Goal: Information Seeking & Learning: Check status

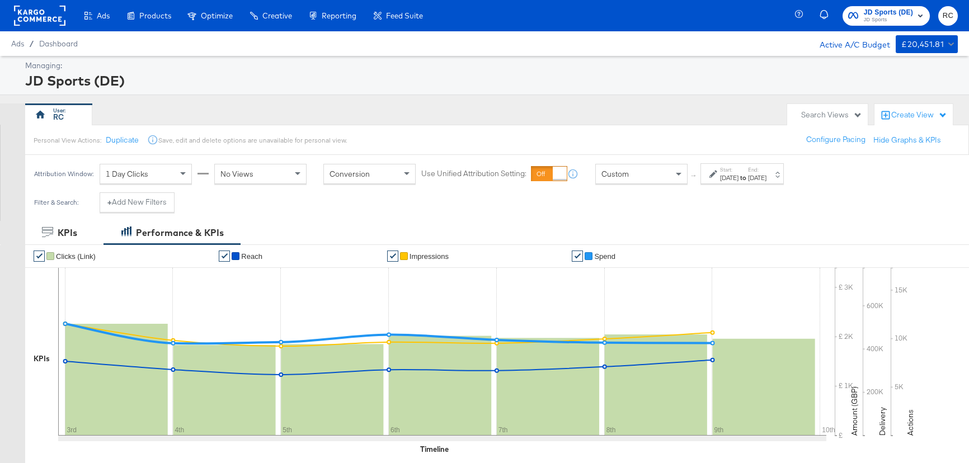
click at [892, 16] on span "JD Sports" at bounding box center [888, 20] width 49 height 9
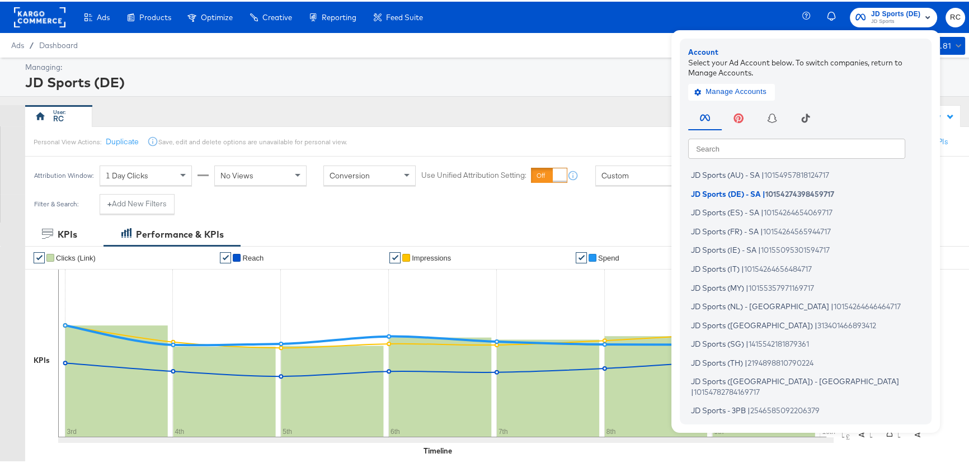
click at [613, 16] on div "Ads Ads Dashboard Main dashboard for Media Buying. New Campaign Create a new ca…" at bounding box center [488, 15] width 976 height 31
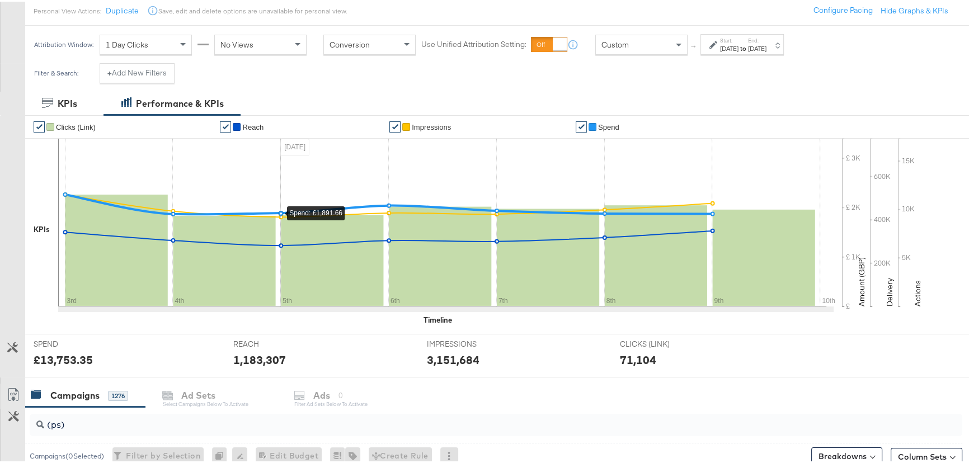
scroll to position [254, 0]
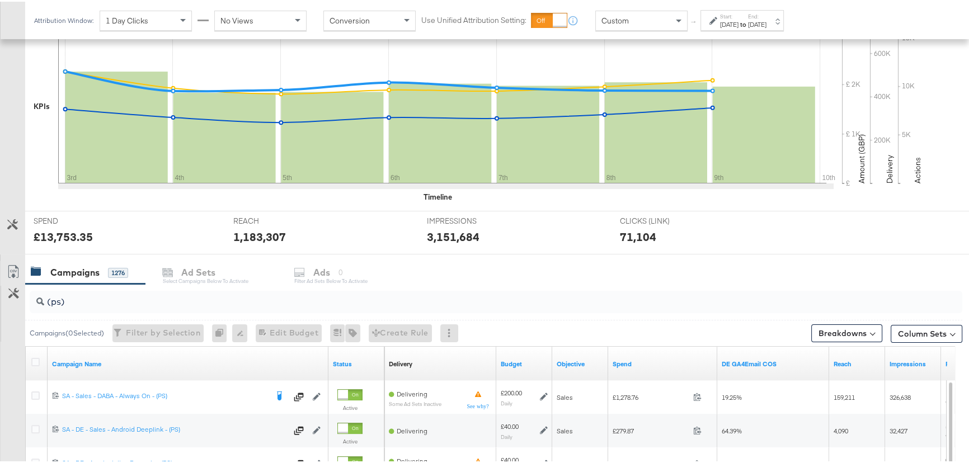
click at [64, 298] on input "(ps)" at bounding box center [461, 296] width 834 height 22
click at [74, 297] on input "(ps)" at bounding box center [461, 296] width 834 height 22
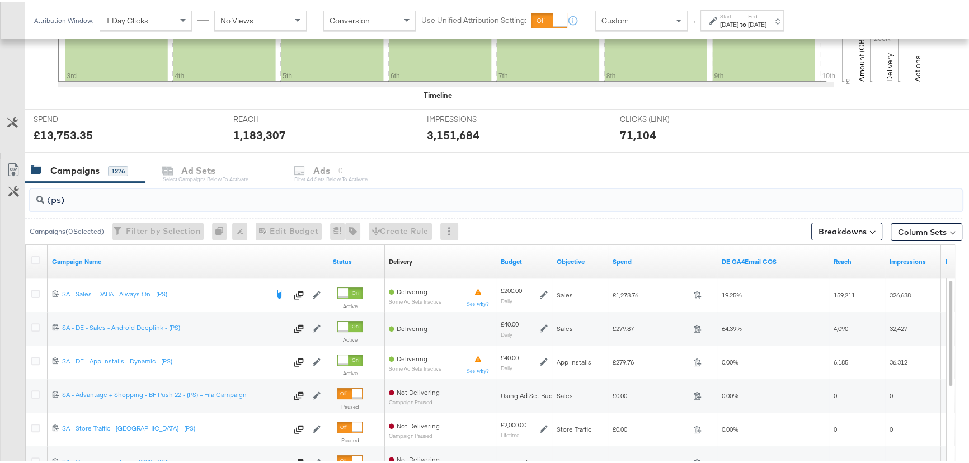
scroll to position [152, 0]
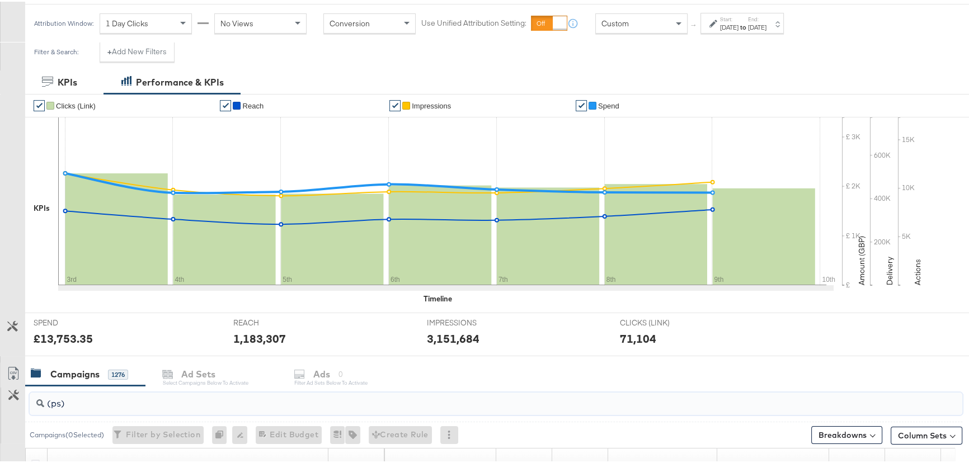
click at [758, 20] on div "Start: [DATE] to End: [DATE]" at bounding box center [743, 22] width 46 height 16
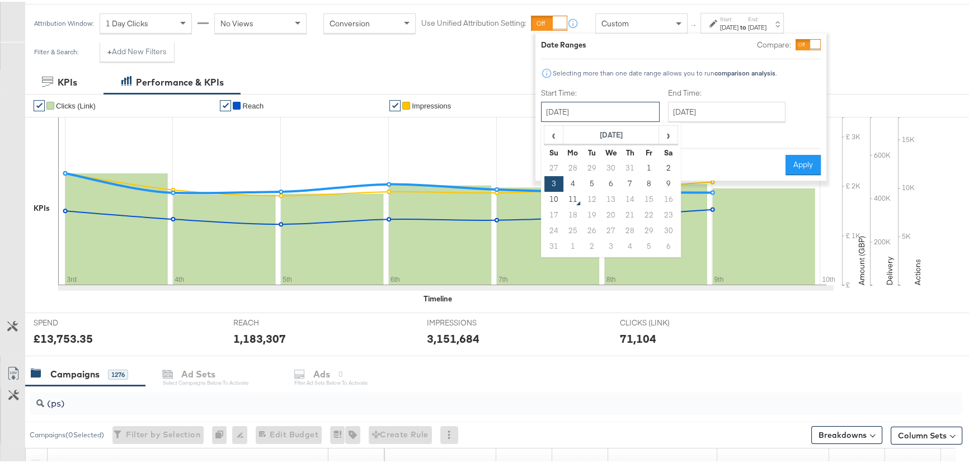
click at [615, 106] on input "[DATE]" at bounding box center [600, 110] width 119 height 20
click at [635, 181] on td "7" at bounding box center [630, 183] width 19 height 16
type input "August 7th 2025"
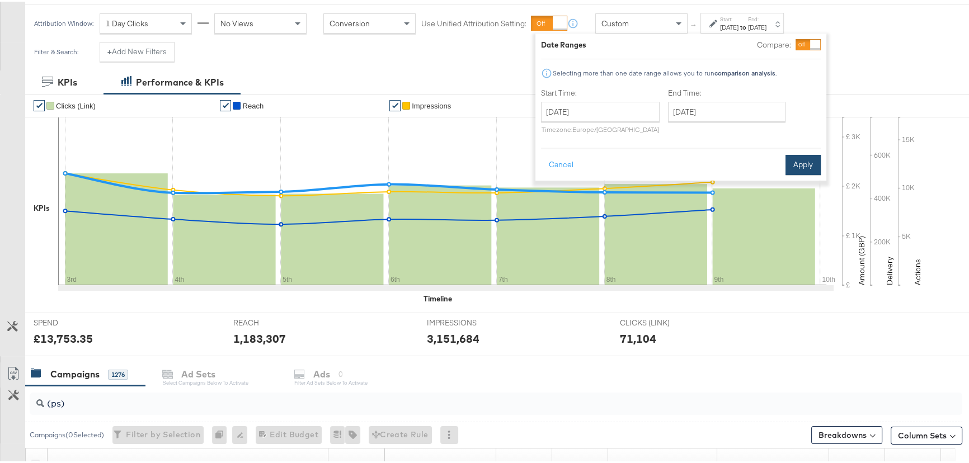
click at [800, 162] on button "Apply" at bounding box center [803, 163] width 35 height 20
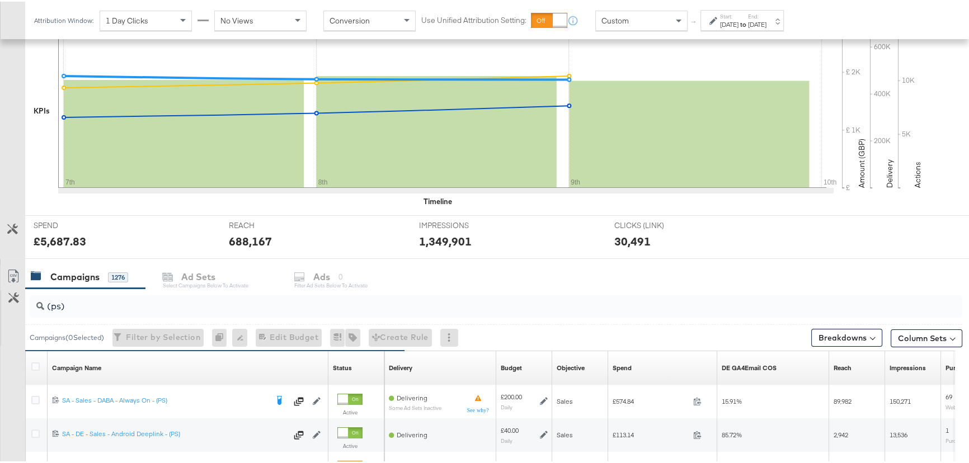
scroll to position [385, 0]
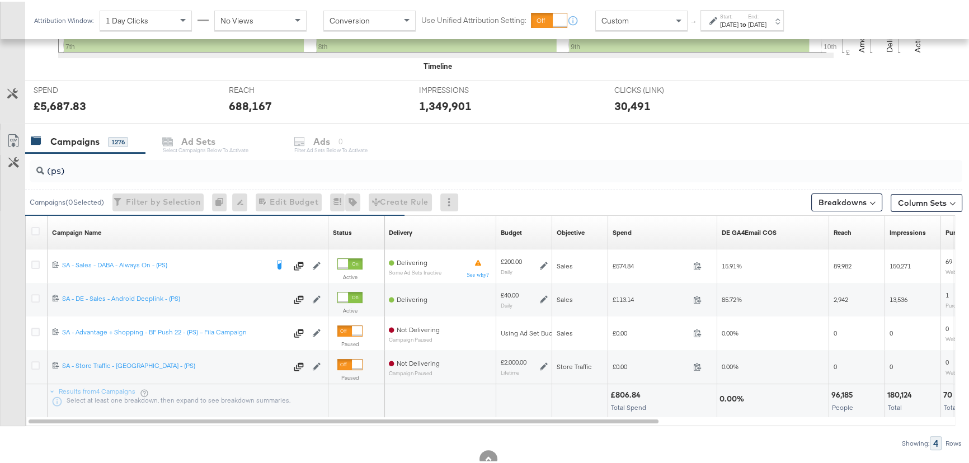
click at [739, 16] on label "Start:" at bounding box center [729, 14] width 18 height 7
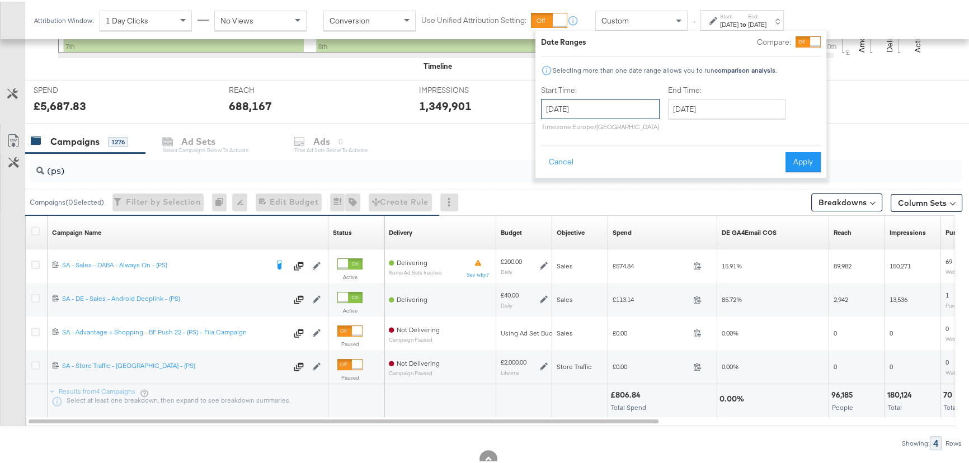
click at [638, 103] on input "August 7th 2025" at bounding box center [600, 107] width 119 height 20
click at [556, 178] on td "3" at bounding box center [553, 180] width 19 height 16
type input "[DATE]"
click at [744, 112] on input "[DATE]" at bounding box center [727, 107] width 118 height 20
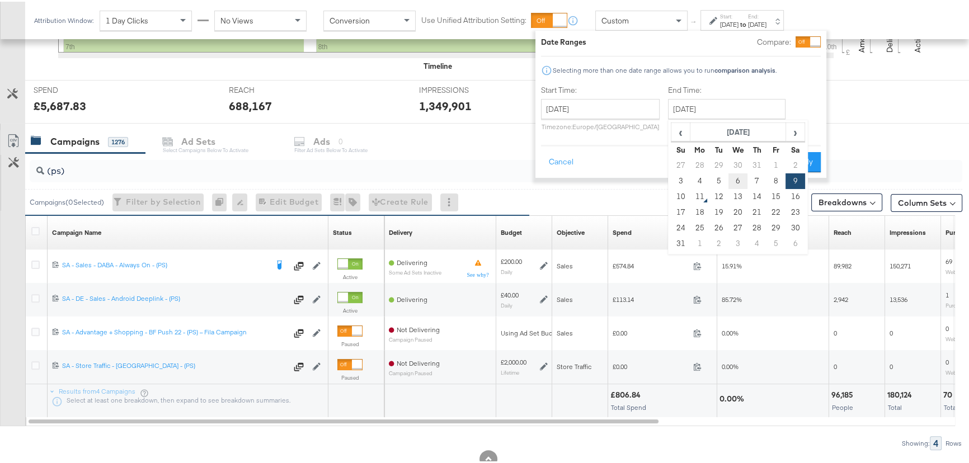
click at [737, 181] on td "6" at bounding box center [738, 180] width 19 height 16
type input "August 6th 2025"
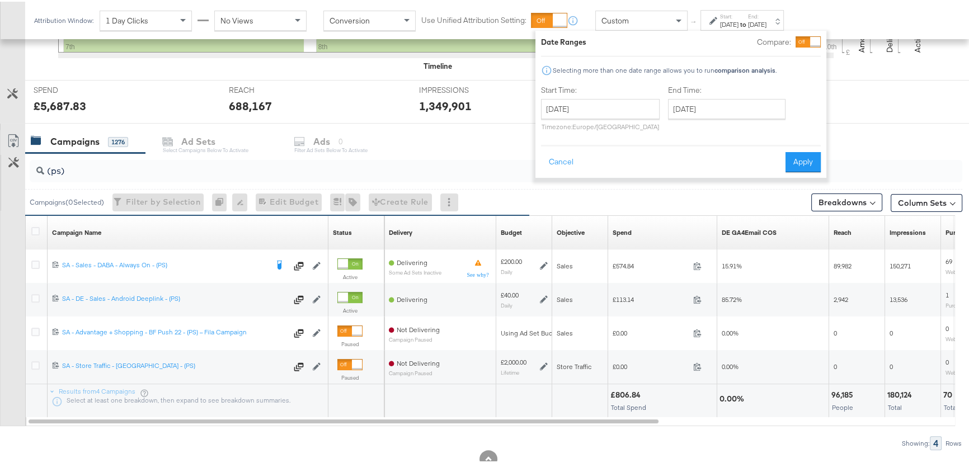
click at [795, 148] on div "Cancel Apply" at bounding box center [681, 156] width 280 height 27
click at [801, 154] on button "Apply" at bounding box center [803, 161] width 35 height 20
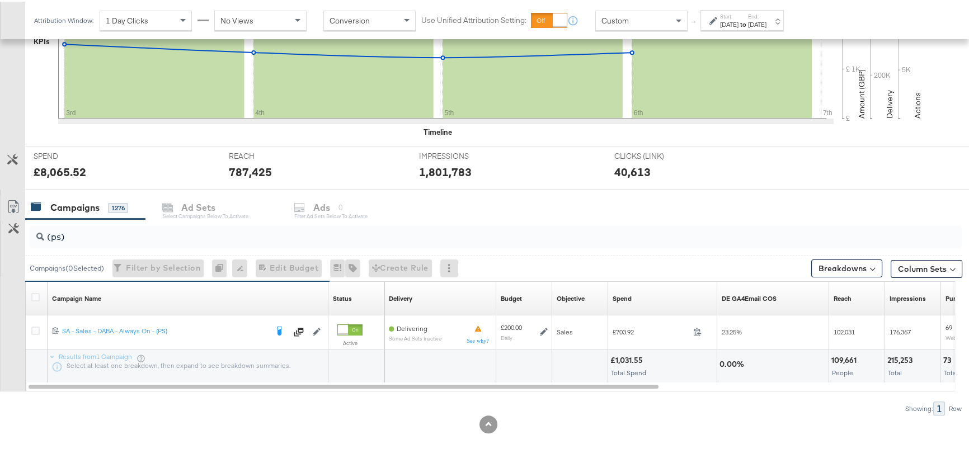
scroll to position [318, 0]
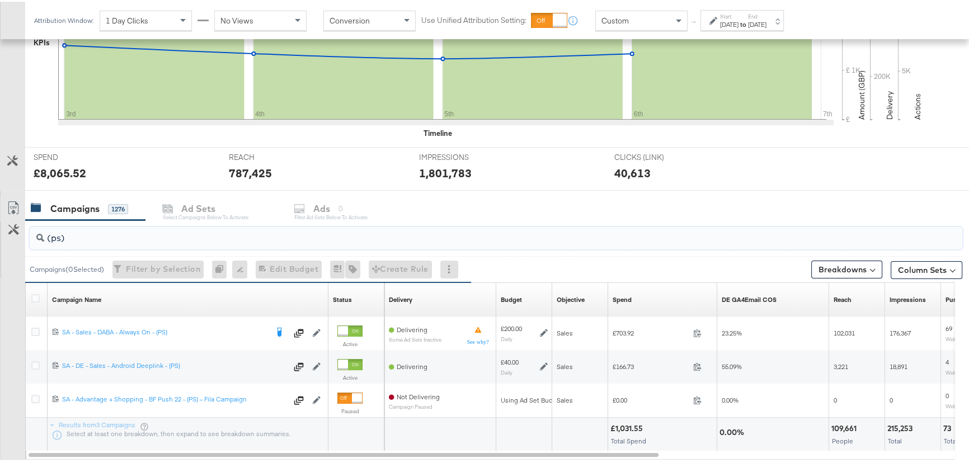
drag, startPoint x: 60, startPoint y: 233, endPoint x: 51, endPoint y: 232, distance: 8.6
click at [51, 232] on input "(ps)" at bounding box center [461, 232] width 834 height 22
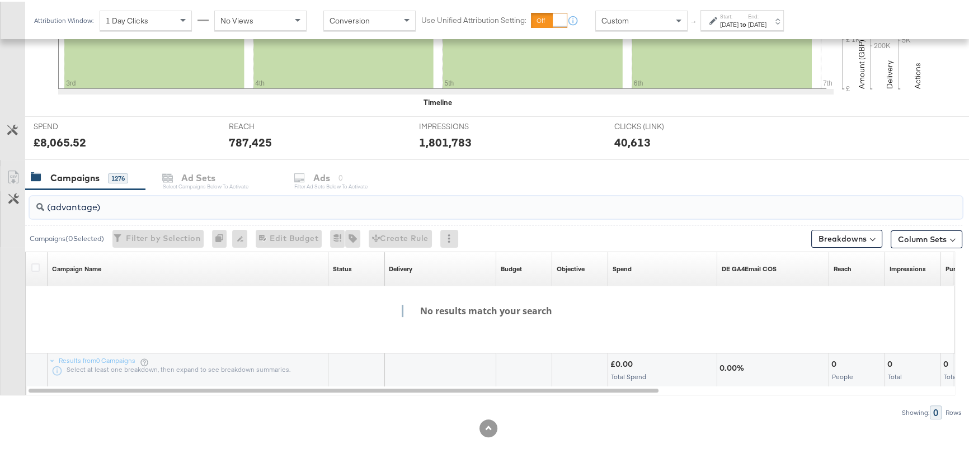
scroll to position [351, 0]
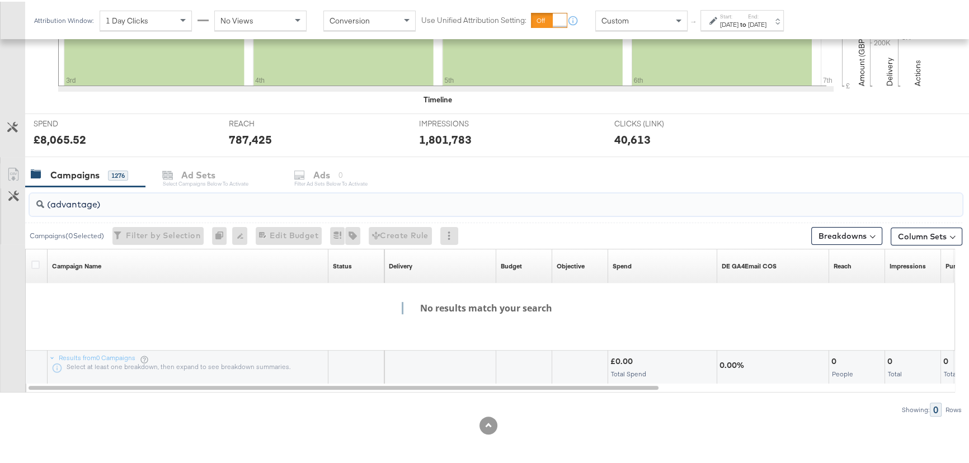
click at [116, 199] on input "(advantage)" at bounding box center [461, 198] width 834 height 22
click at [42, 64] on div "KPIs" at bounding box center [42, 9] width 16 height 185
click at [110, 195] on input "(advantage)" at bounding box center [461, 198] width 834 height 22
click at [100, 173] on div "Campaigns 1276" at bounding box center [79, 173] width 97 height 13
drag, startPoint x: 107, startPoint y: 204, endPoint x: 6, endPoint y: 199, distance: 100.9
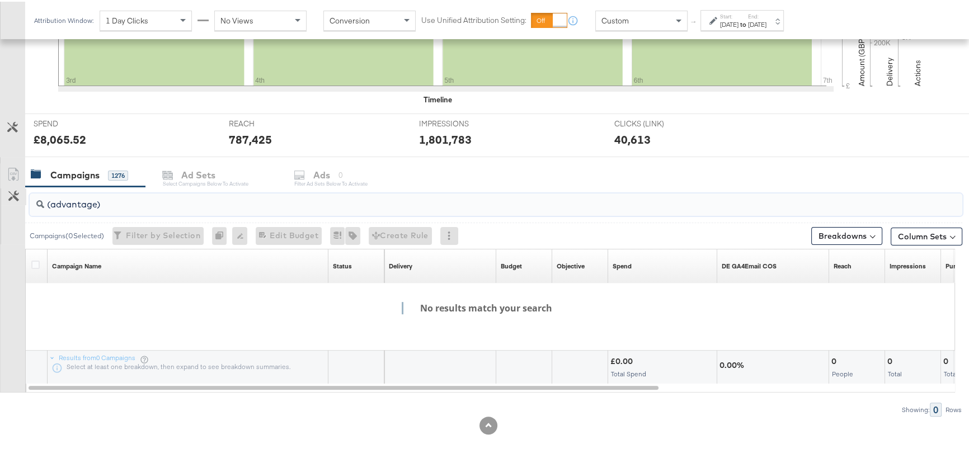
click at [6, 199] on div "(advantage) Campaigns ( 0 Selected) Filter by Selection Filter 0 campaigns 0 Re…" at bounding box center [481, 300] width 962 height 230
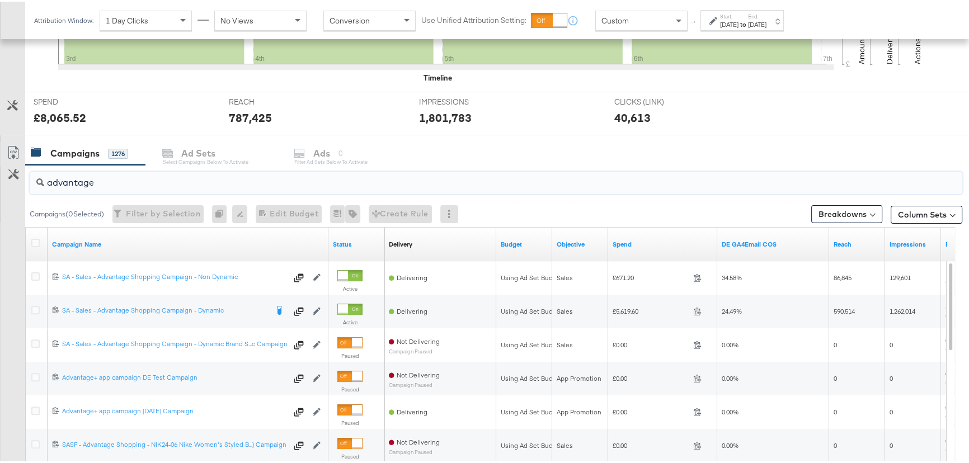
scroll to position [402, 0]
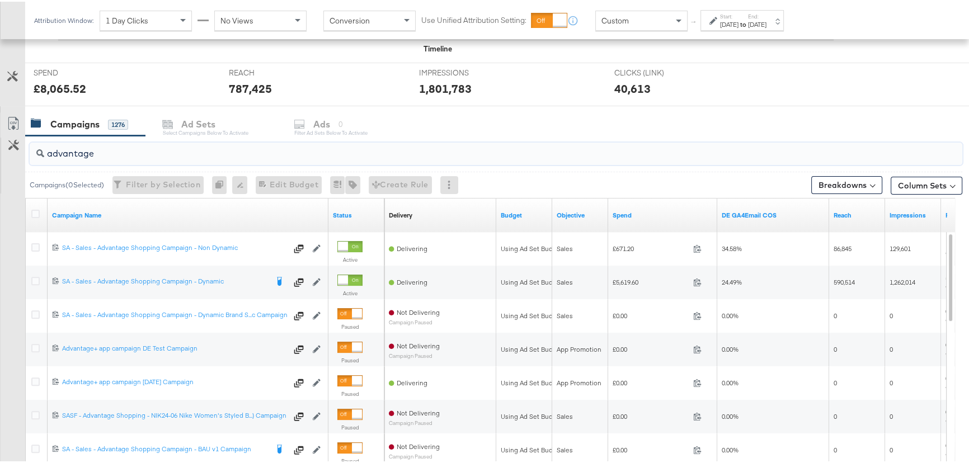
type input "advantage"
click at [762, 16] on div "Start: Aug 3rd 2025 to End: Aug 6th 2025" at bounding box center [743, 19] width 46 height 16
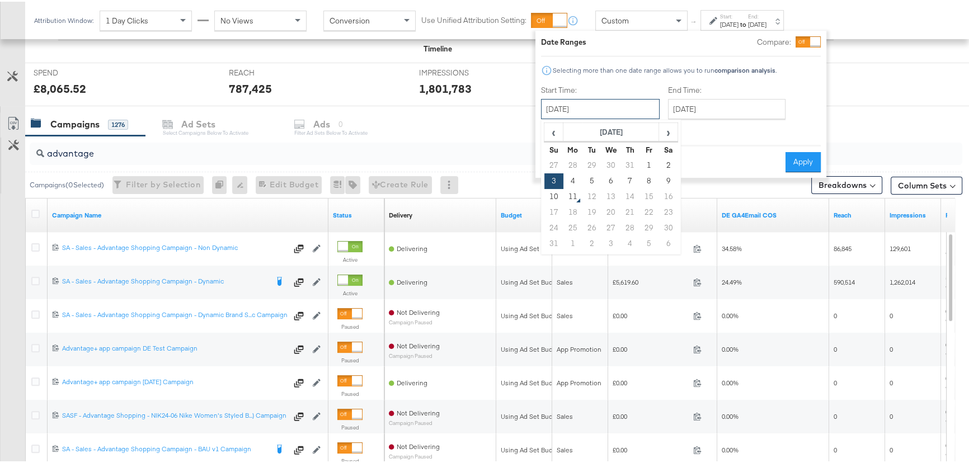
click at [655, 101] on input "[DATE]" at bounding box center [600, 107] width 119 height 20
click at [624, 178] on td "7" at bounding box center [630, 180] width 19 height 16
type input "August 7th 2025"
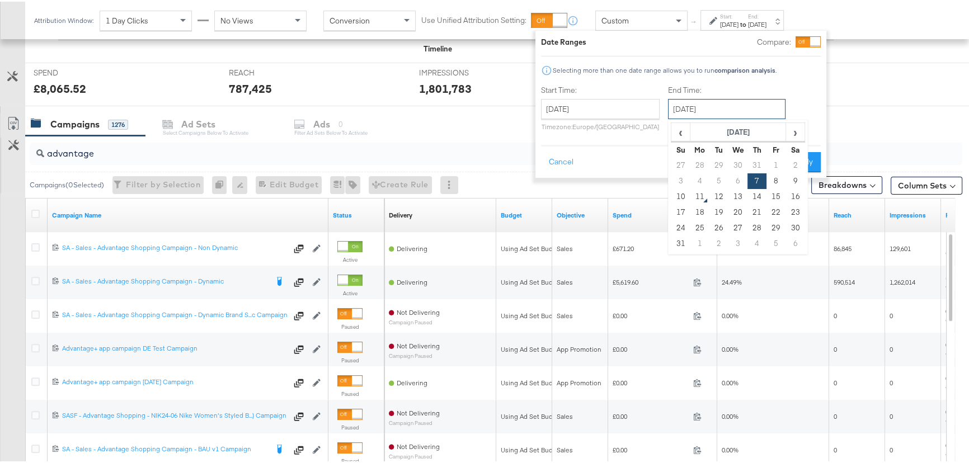
click at [702, 117] on input "August 7th 2025" at bounding box center [727, 107] width 118 height 20
click at [789, 181] on td "9" at bounding box center [795, 180] width 19 height 16
type input "[DATE]"
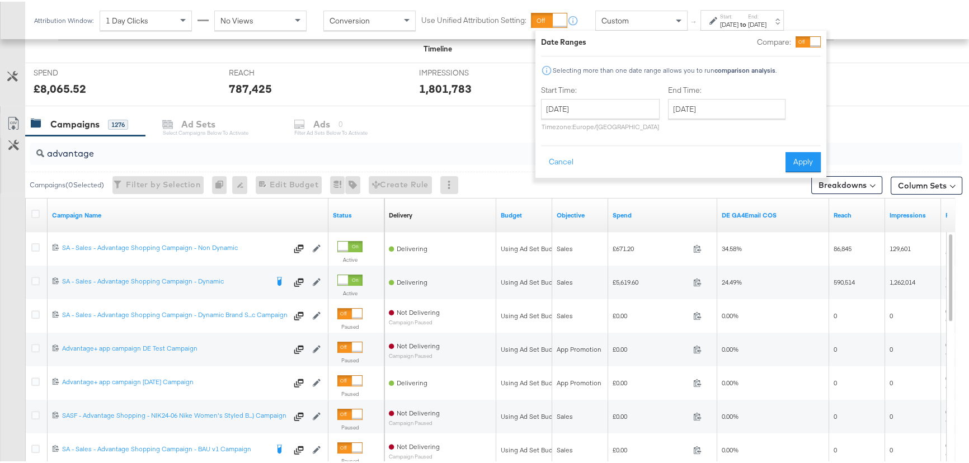
drag, startPoint x: 796, startPoint y: 163, endPoint x: 791, endPoint y: 159, distance: 6.1
click at [797, 163] on button "Apply" at bounding box center [803, 161] width 35 height 20
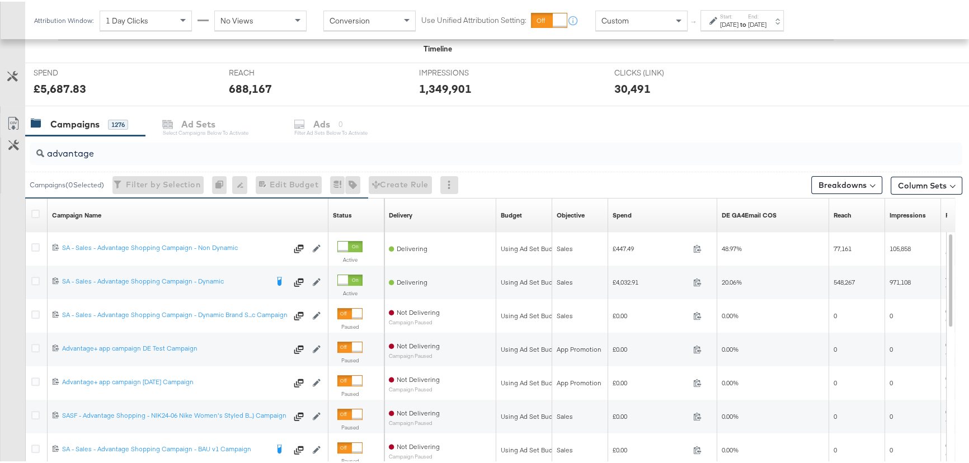
click at [739, 23] on div "Aug 7th 2025" at bounding box center [729, 22] width 18 height 9
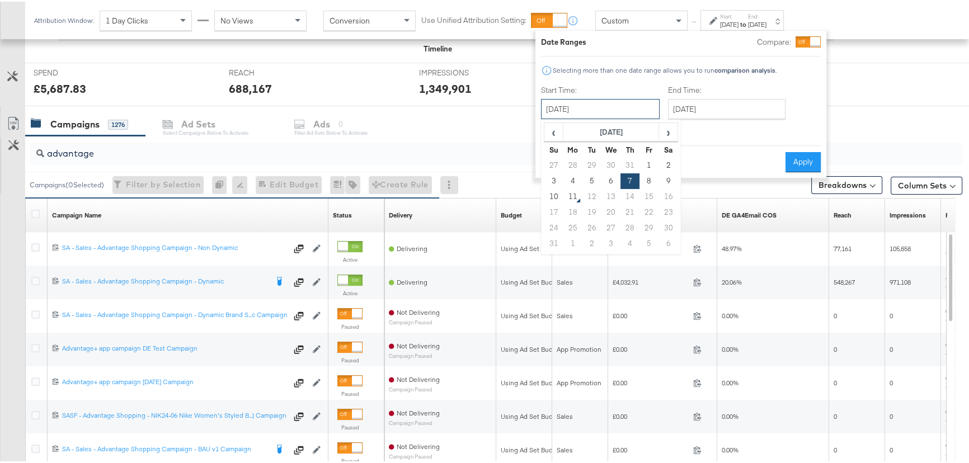
click at [642, 106] on input "August 7th 2025" at bounding box center [600, 107] width 119 height 20
click at [645, 176] on td "8" at bounding box center [649, 180] width 19 height 16
type input "August 8th 2025"
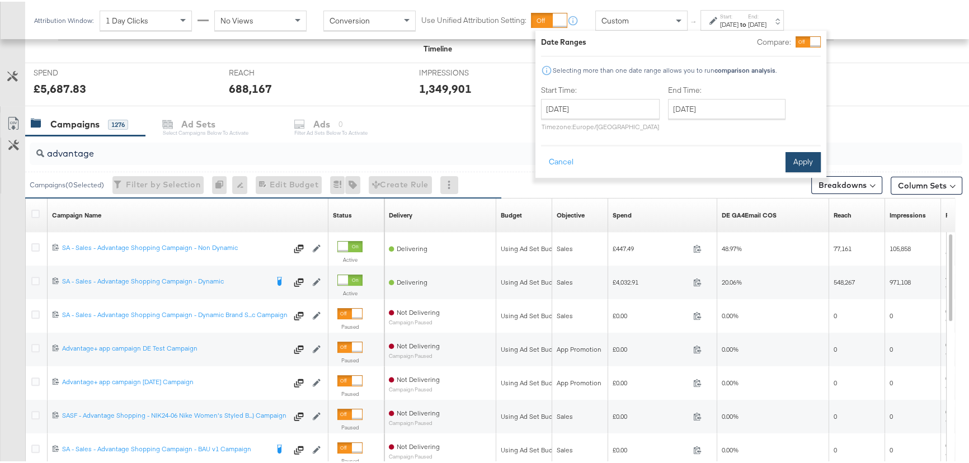
click at [802, 158] on button "Apply" at bounding box center [803, 161] width 35 height 20
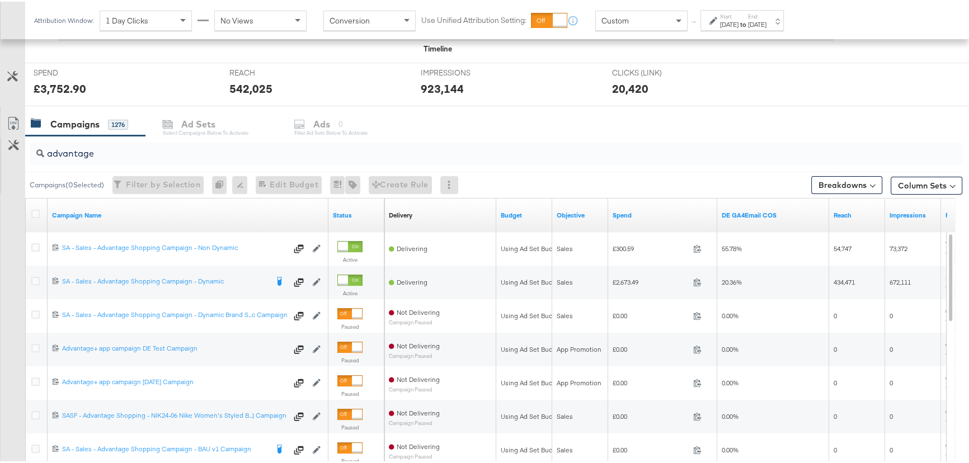
click at [739, 18] on div "Aug 8th 2025" at bounding box center [729, 22] width 18 height 9
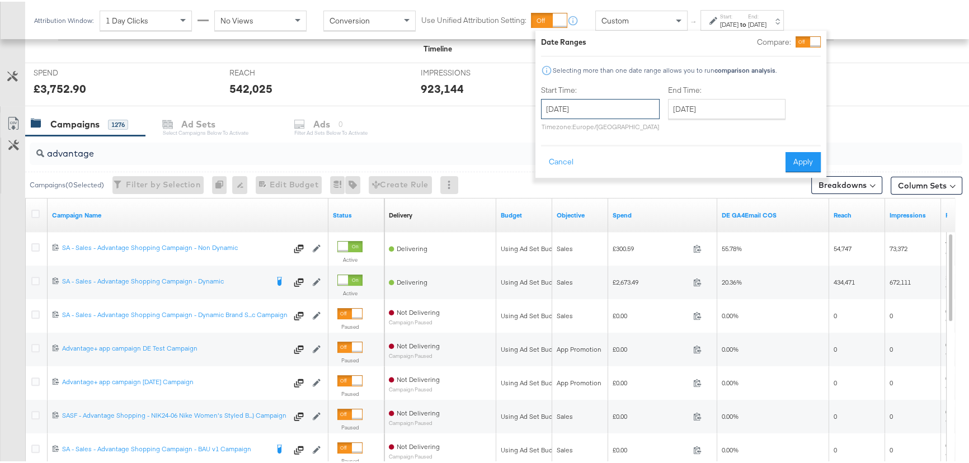
click at [635, 112] on input "August 8th 2025" at bounding box center [600, 107] width 119 height 20
click at [672, 176] on td "9" at bounding box center [668, 180] width 19 height 16
type input "[DATE]"
click at [806, 159] on button "Apply" at bounding box center [803, 161] width 35 height 20
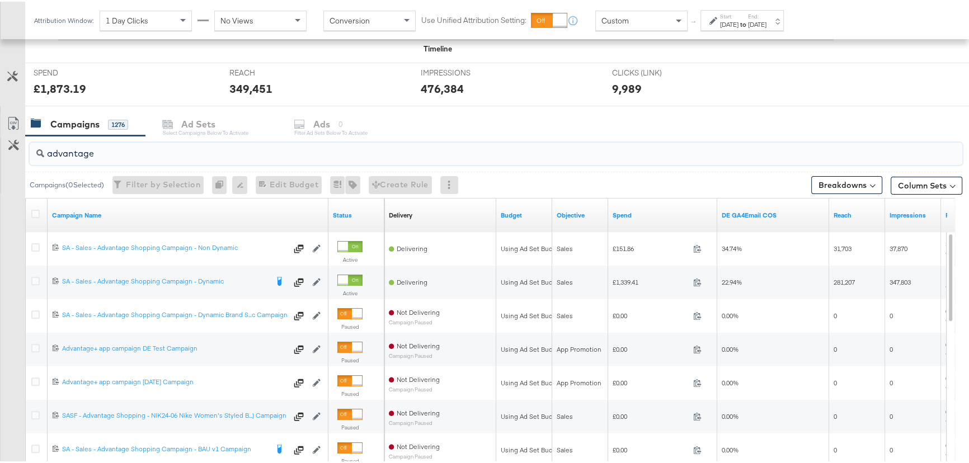
drag, startPoint x: 106, startPoint y: 145, endPoint x: 17, endPoint y: 153, distance: 89.3
click at [17, 153] on div "advantage Campaigns ( 0 Selected) Filter by Selection Filter 0 campaigns 0 Rena…" at bounding box center [481, 333] width 962 height 398
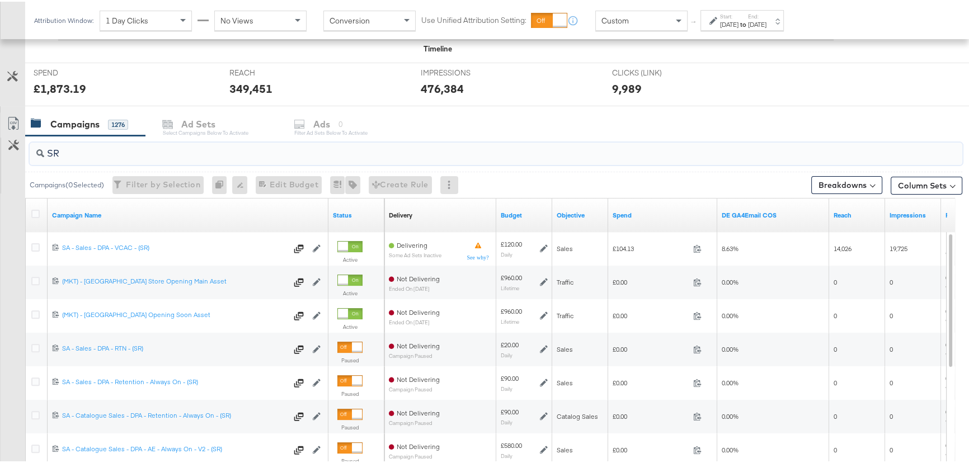
type input "SR"
click at [739, 18] on div "[DATE]" at bounding box center [729, 22] width 18 height 9
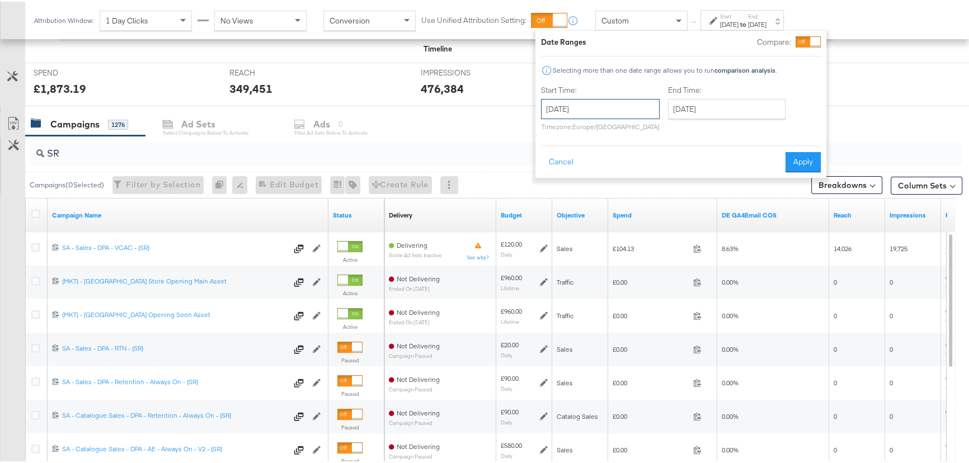
click at [637, 98] on input "[DATE]" at bounding box center [600, 107] width 119 height 20
click at [632, 178] on td "7" at bounding box center [630, 180] width 19 height 16
type input "August 7th 2025"
click at [811, 163] on button "Apply" at bounding box center [803, 161] width 35 height 20
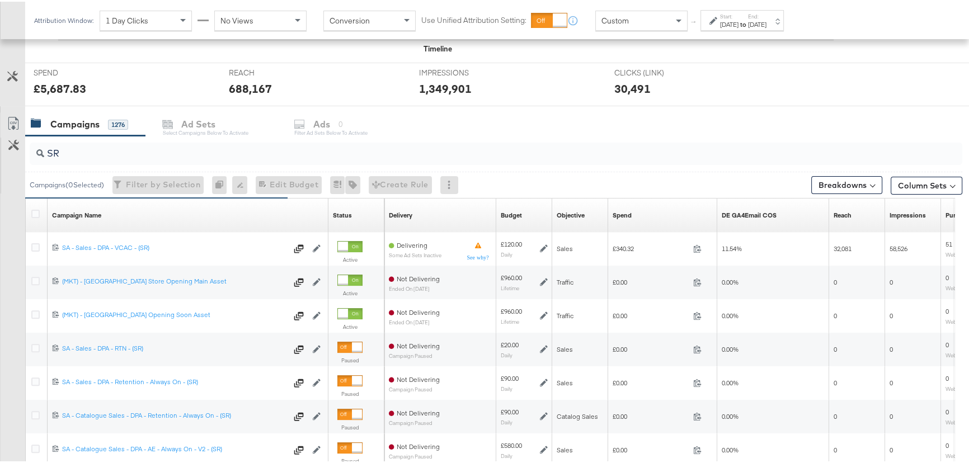
click at [762, 15] on div "Start: Aug 7th 2025 to End: Aug 9th 2025" at bounding box center [743, 19] width 46 height 16
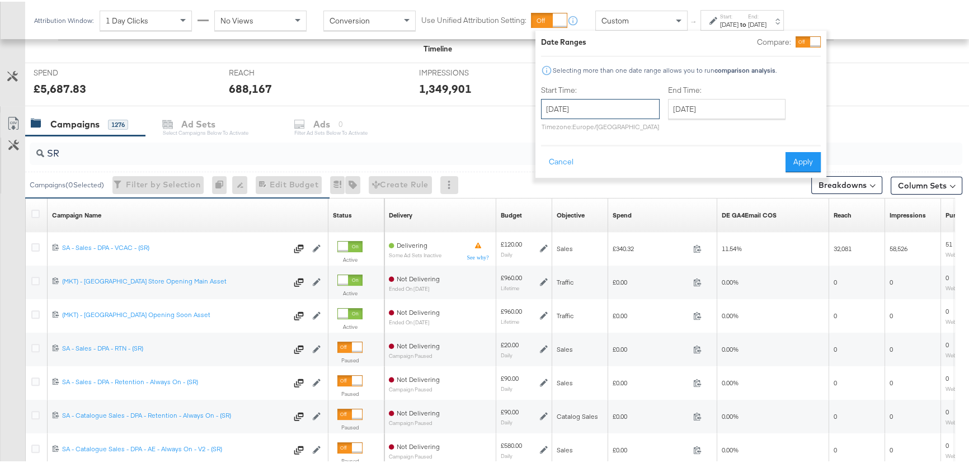
click at [613, 109] on input "August 7th 2025" at bounding box center [600, 107] width 119 height 20
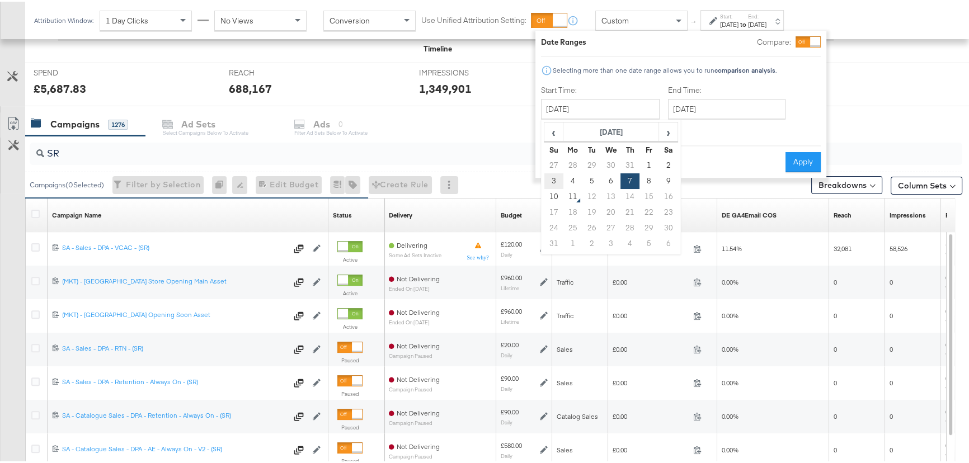
click at [553, 178] on td "3" at bounding box center [553, 180] width 19 height 16
type input "[DATE]"
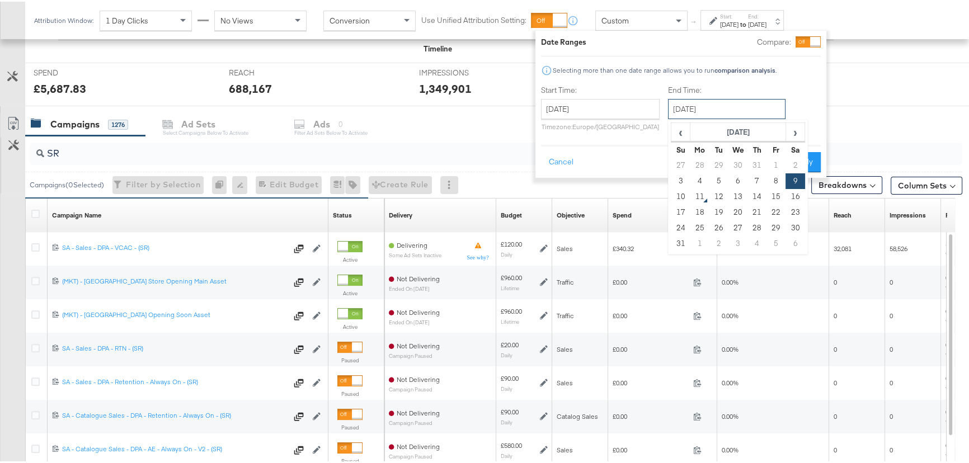
click at [690, 114] on input "[DATE]" at bounding box center [727, 107] width 118 height 20
click at [737, 177] on td "6" at bounding box center [738, 180] width 19 height 16
type input "August 6th 2025"
drag, startPoint x: 800, startPoint y: 162, endPoint x: 786, endPoint y: 168, distance: 15.3
click at [801, 162] on button "Apply" at bounding box center [803, 161] width 35 height 20
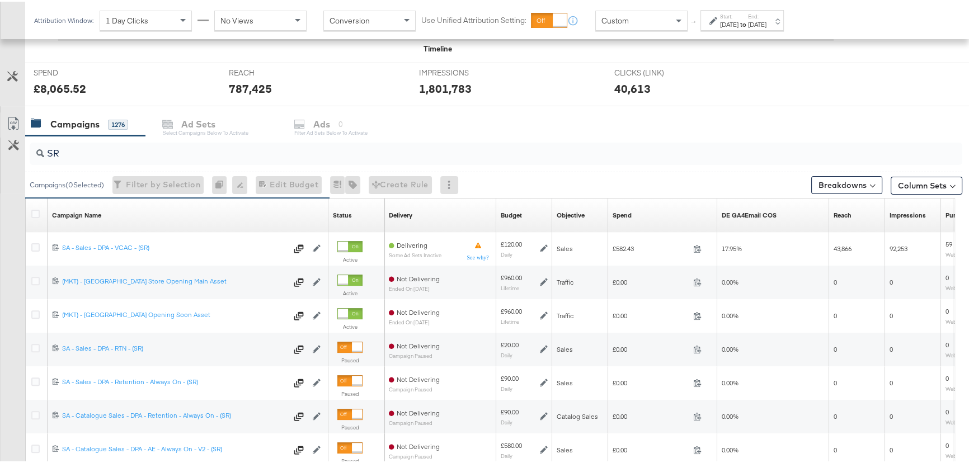
click at [739, 14] on label "Start:" at bounding box center [729, 14] width 18 height 7
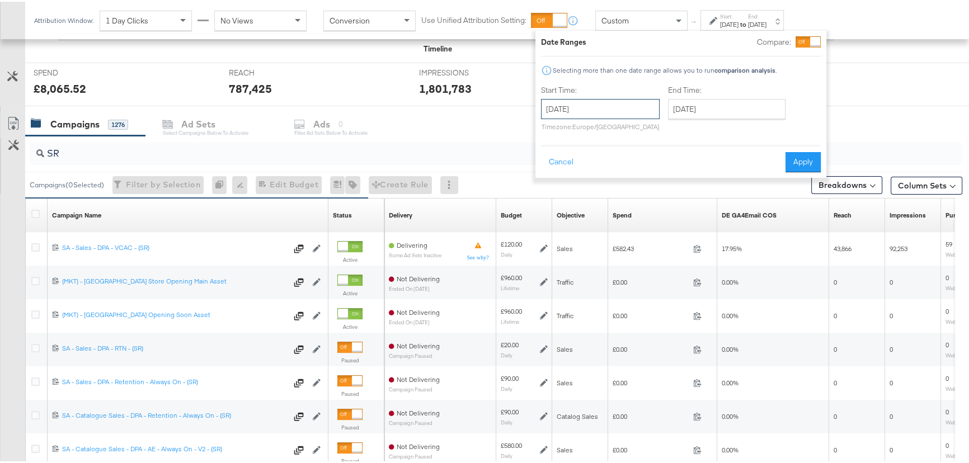
click at [618, 103] on input "[DATE]" at bounding box center [600, 107] width 119 height 20
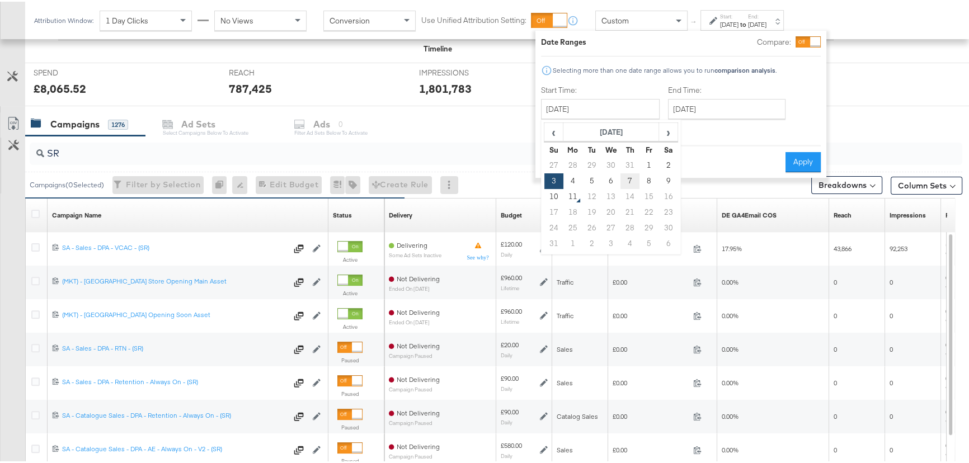
click at [629, 178] on td "7" at bounding box center [630, 180] width 19 height 16
type input "August 7th 2025"
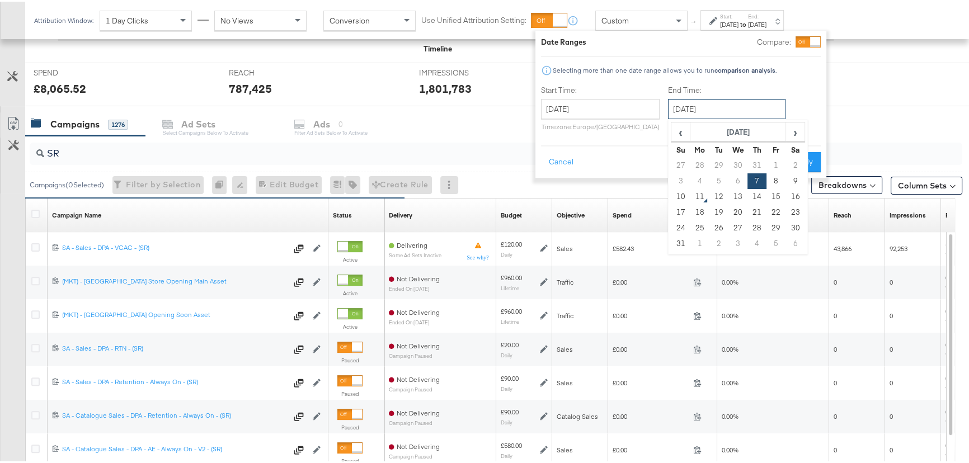
drag, startPoint x: 725, startPoint y: 105, endPoint x: 731, endPoint y: 112, distance: 8.7
click at [725, 105] on input "August 7th 2025" at bounding box center [727, 107] width 118 height 20
click at [795, 178] on td "9" at bounding box center [795, 180] width 19 height 16
type input "[DATE]"
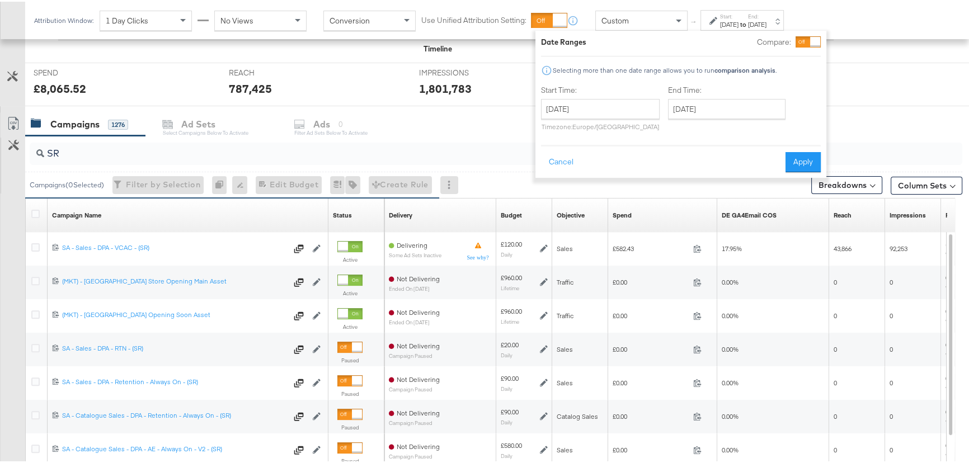
click at [800, 157] on button "Apply" at bounding box center [803, 161] width 35 height 20
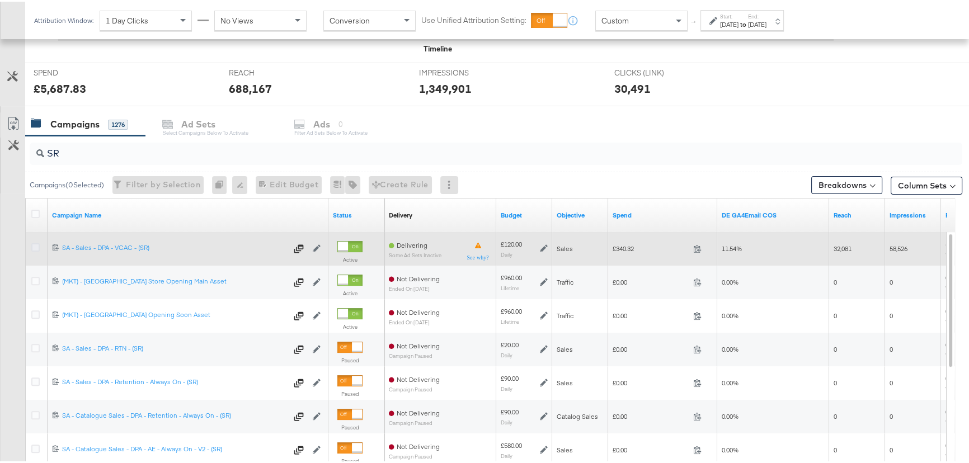
click at [31, 246] on icon at bounding box center [35, 246] width 8 height 8
click at [0, 0] on input "checkbox" at bounding box center [0, 0] width 0 height 0
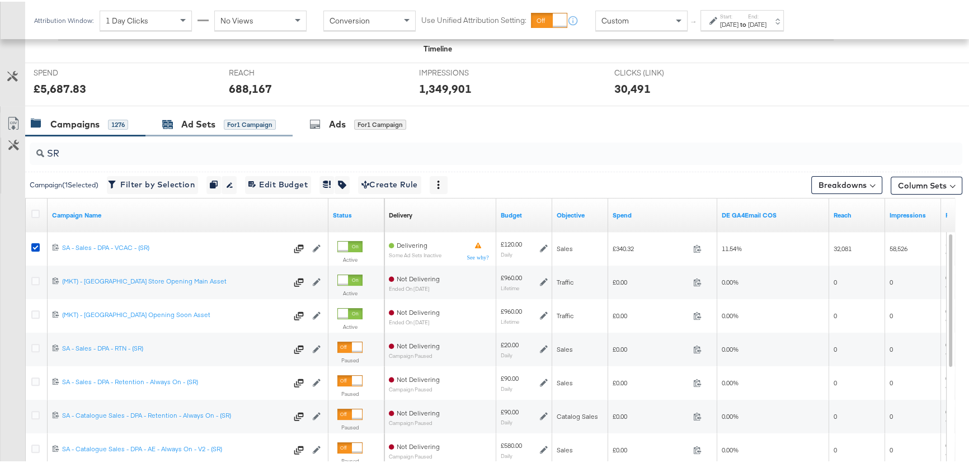
click at [198, 116] on div "Ad Sets" at bounding box center [198, 122] width 34 height 13
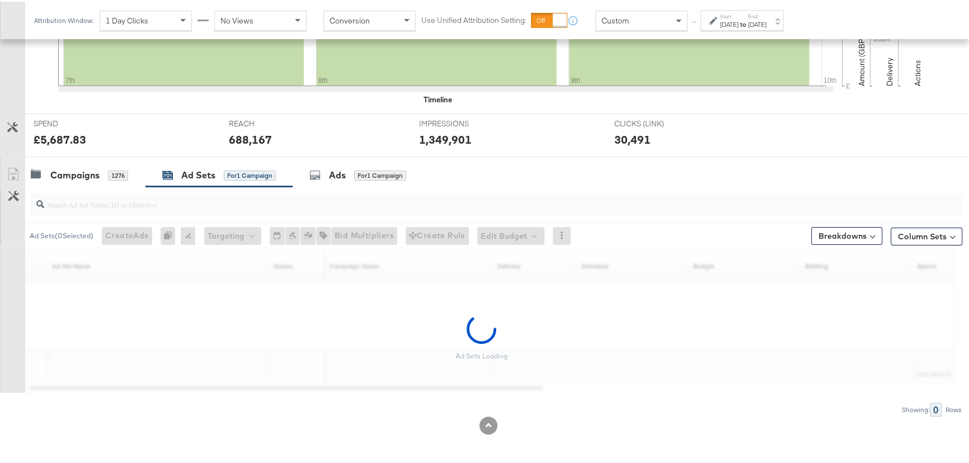
click at [739, 18] on div "Aug 7th 2025" at bounding box center [729, 22] width 18 height 9
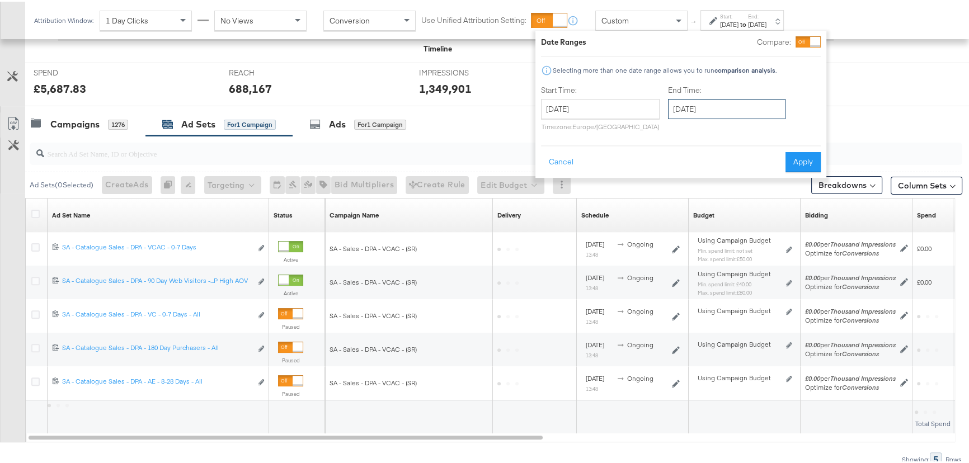
click at [721, 103] on input "[DATE]" at bounding box center [727, 107] width 118 height 20
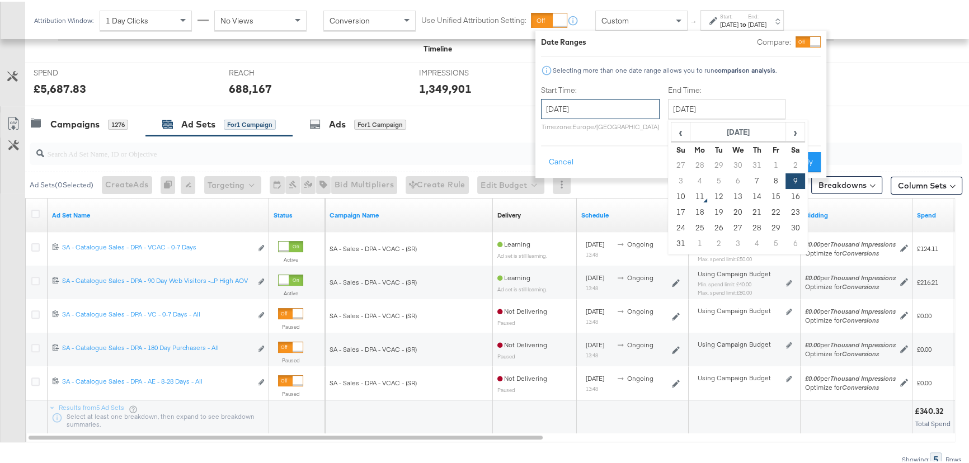
click at [622, 112] on input "August 7th 2025" at bounding box center [600, 107] width 119 height 20
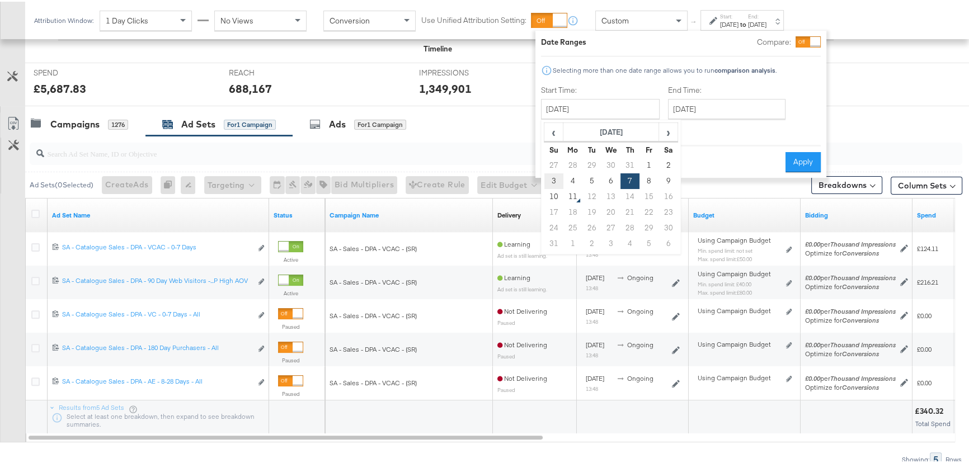
click at [554, 180] on td "3" at bounding box center [553, 180] width 19 height 16
type input "[DATE]"
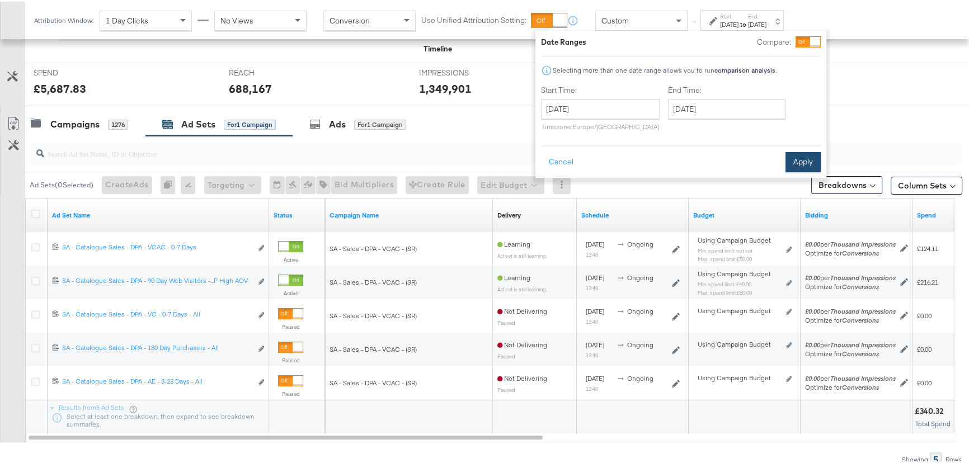
click at [793, 159] on button "Apply" at bounding box center [803, 161] width 35 height 20
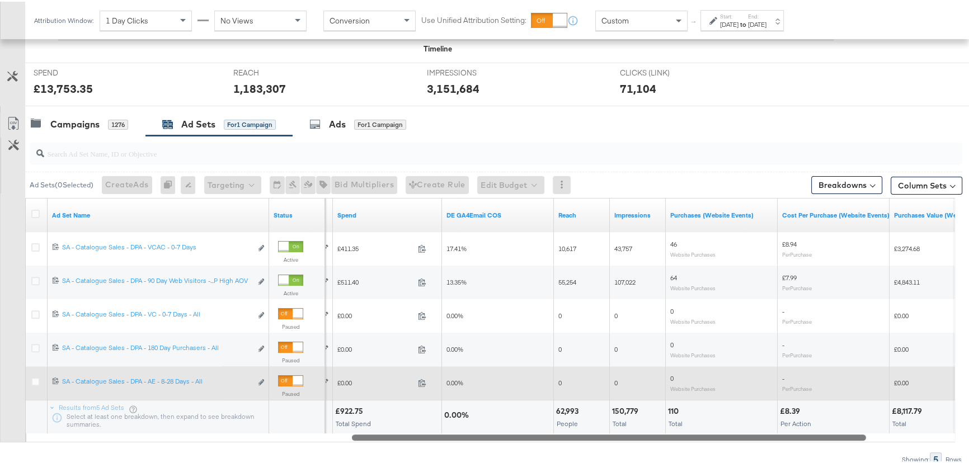
drag, startPoint x: 521, startPoint y: 436, endPoint x: 843, endPoint y: 436, distance: 321.7
click at [843, 436] on div at bounding box center [609, 436] width 514 height 10
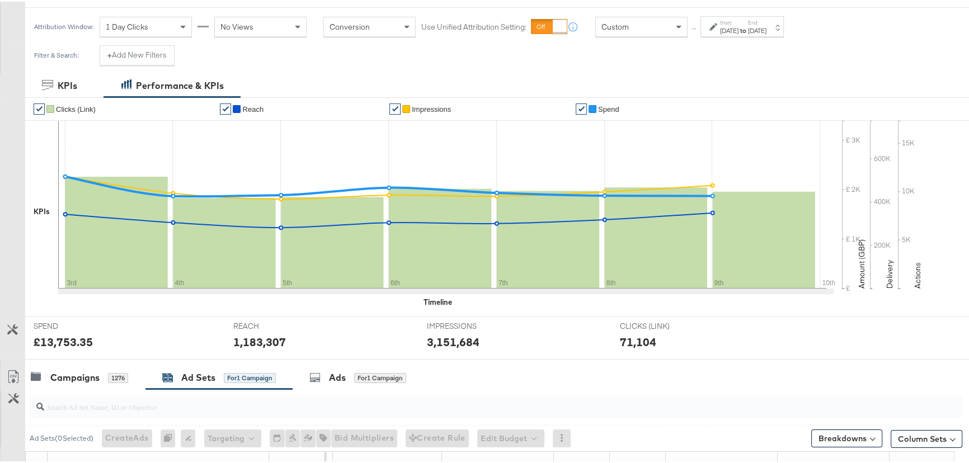
scroll to position [0, 0]
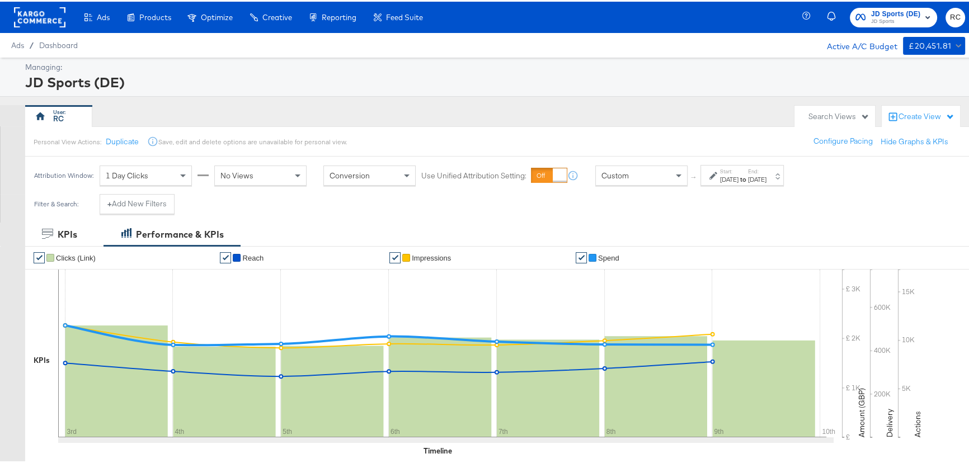
click at [871, 18] on span "JD Sports" at bounding box center [895, 20] width 49 height 9
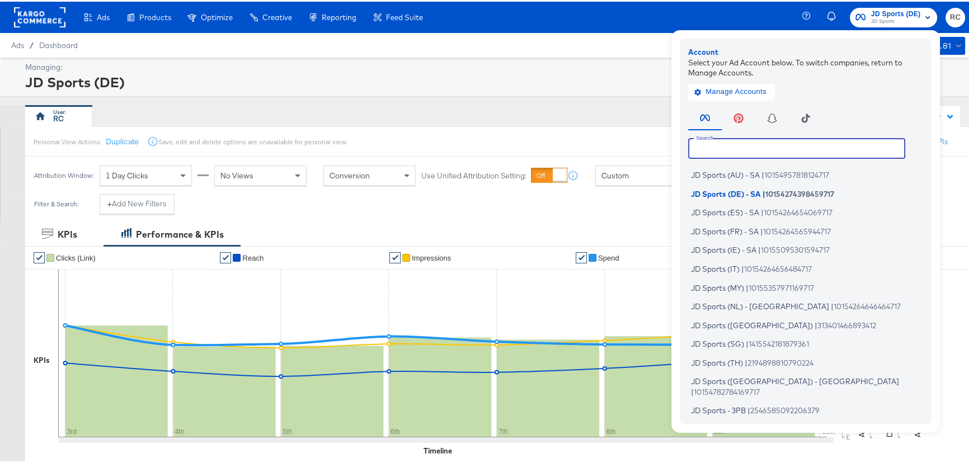
click at [781, 140] on input "text" at bounding box center [796, 147] width 217 height 20
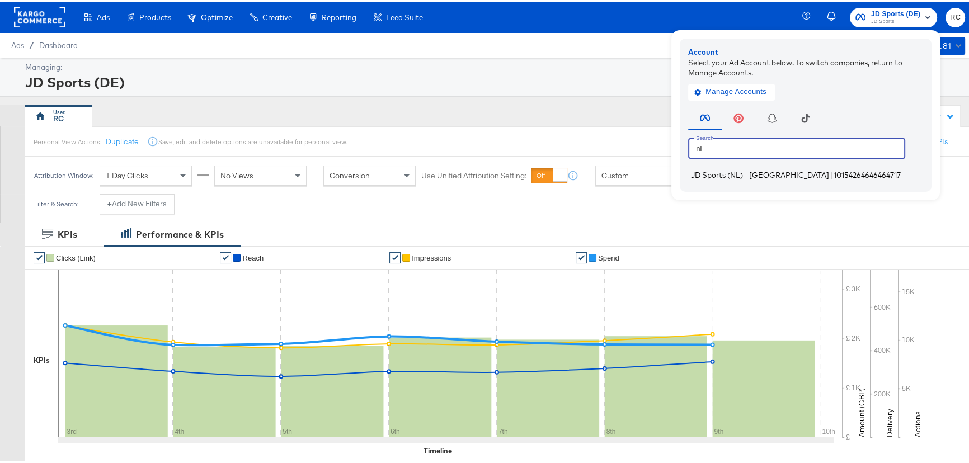
type input "nl"
click at [730, 173] on span "JD Sports (NL) - SA" at bounding box center [760, 173] width 138 height 9
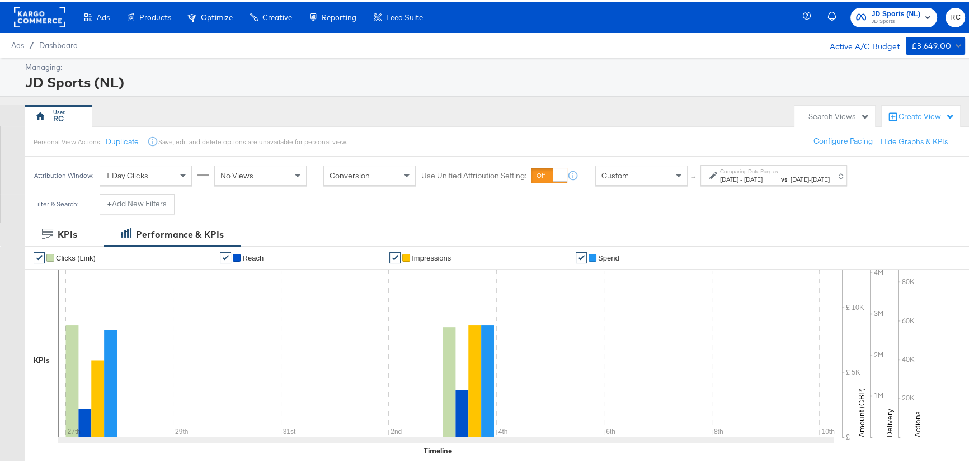
click at [875, 17] on span "JD Sports" at bounding box center [896, 20] width 49 height 9
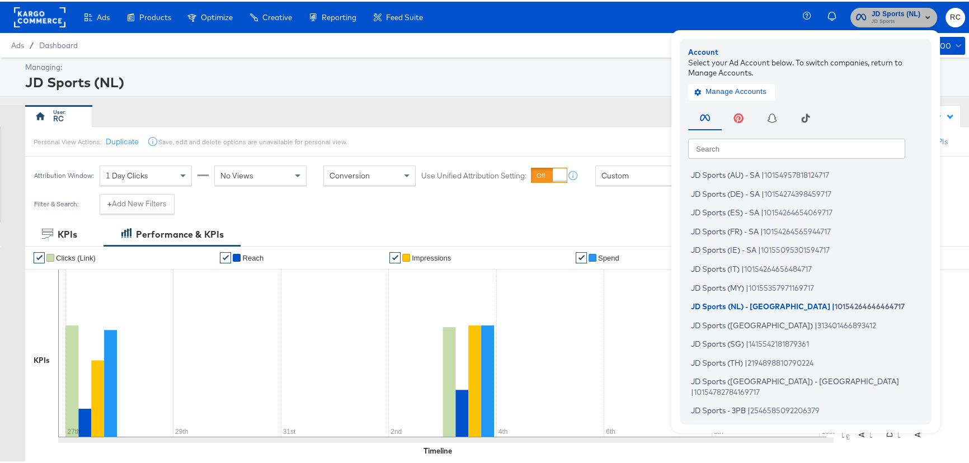
click at [875, 17] on span "JD Sports" at bounding box center [896, 20] width 49 height 9
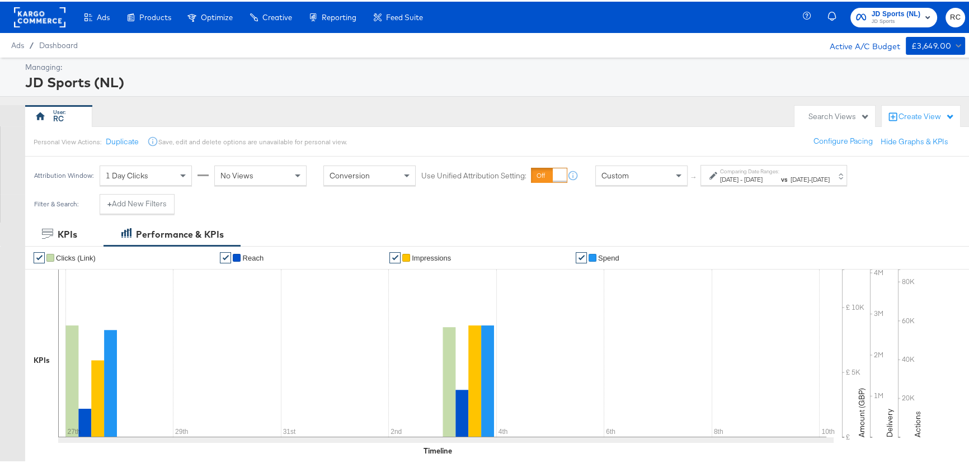
click at [763, 173] on span "[DATE]" at bounding box center [753, 177] width 18 height 8
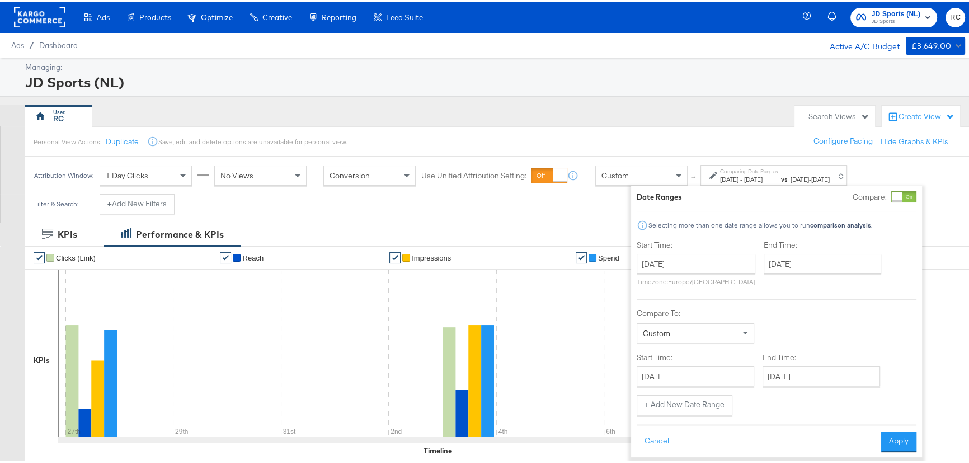
click at [903, 195] on div at bounding box center [903, 195] width 25 height 11
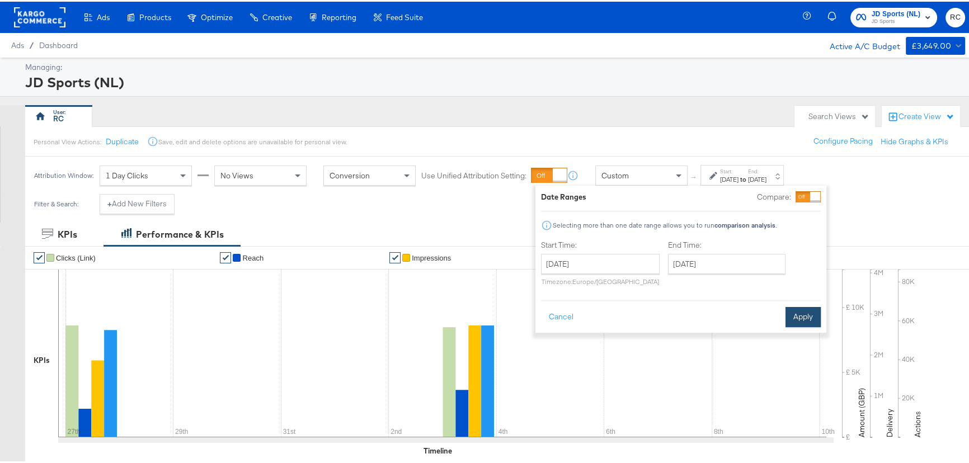
click at [802, 313] on button "Apply" at bounding box center [803, 316] width 35 height 20
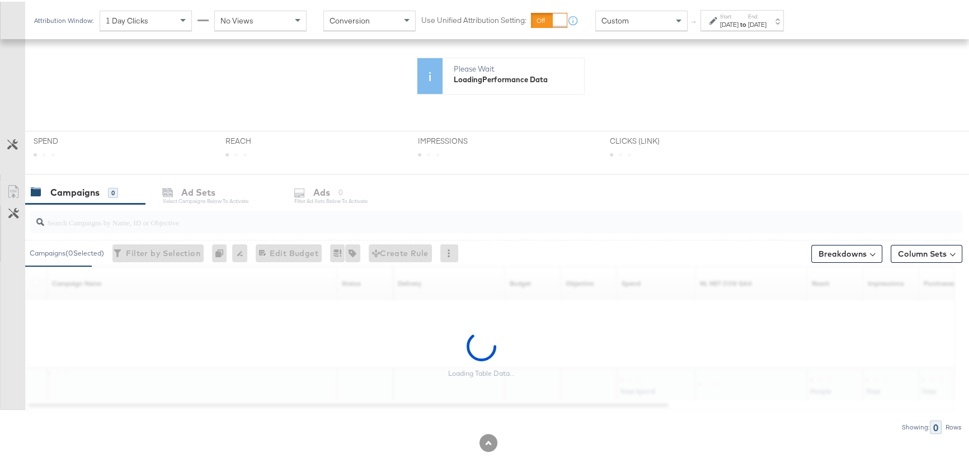
scroll to position [256, 0]
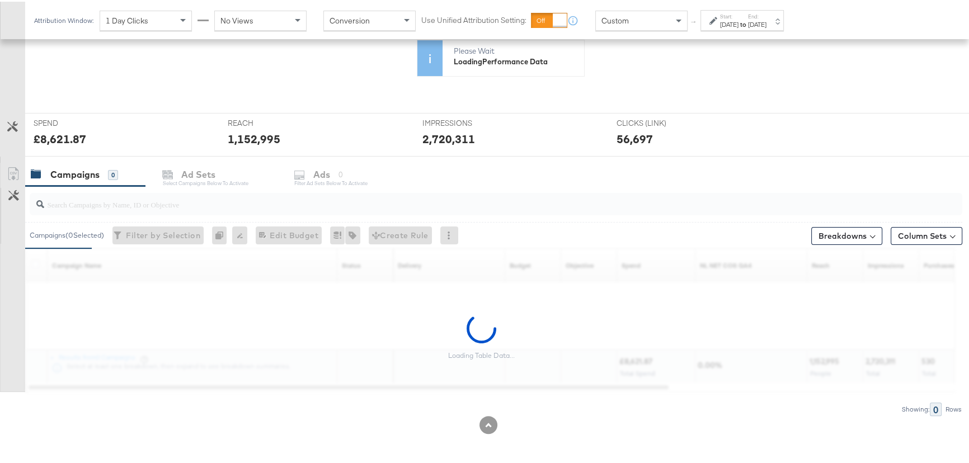
click at [103, 203] on input "search" at bounding box center [461, 198] width 834 height 22
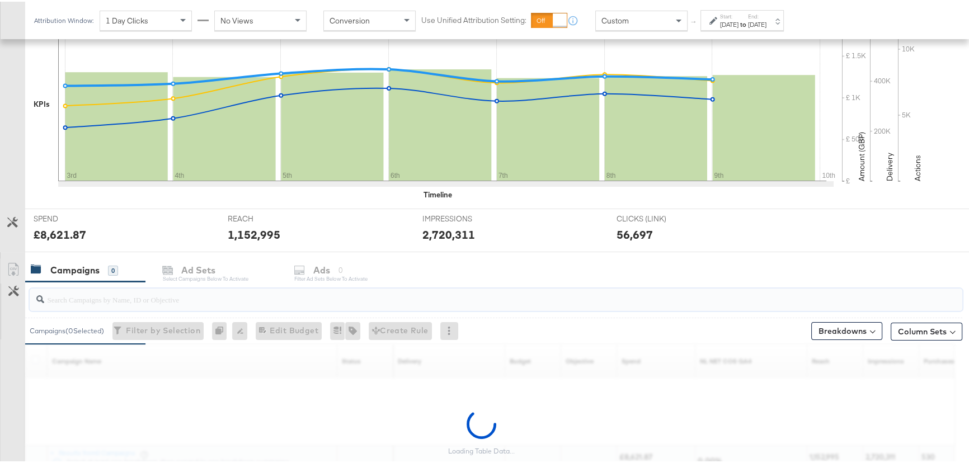
scroll to position [351, 0]
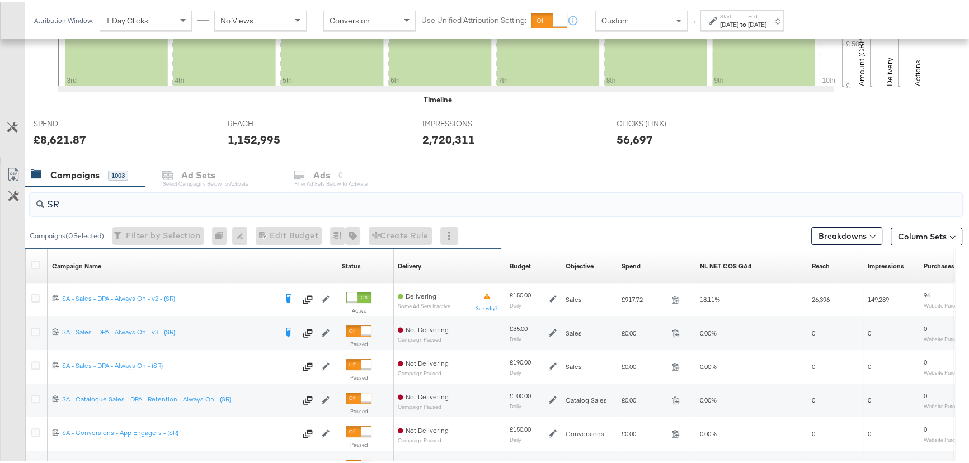
type input "SR"
click at [767, 22] on div "[DATE]" at bounding box center [757, 22] width 18 height 9
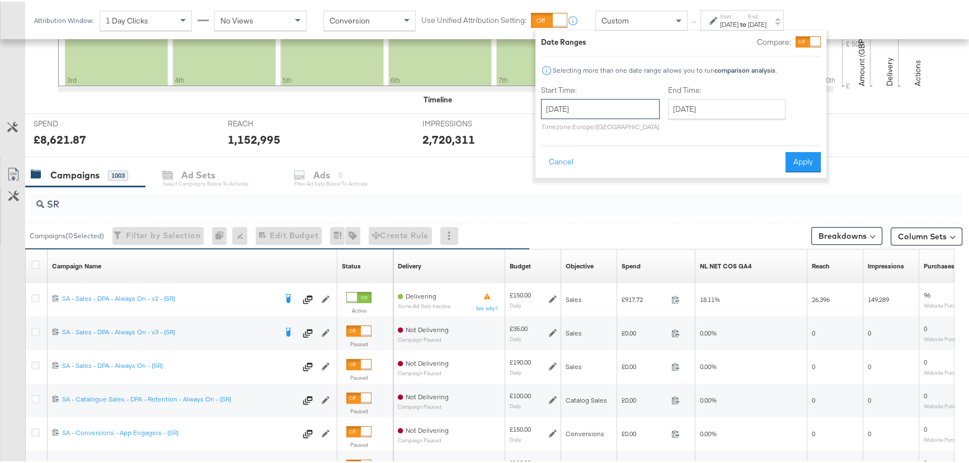
click at [620, 97] on input "[DATE]" at bounding box center [600, 107] width 119 height 20
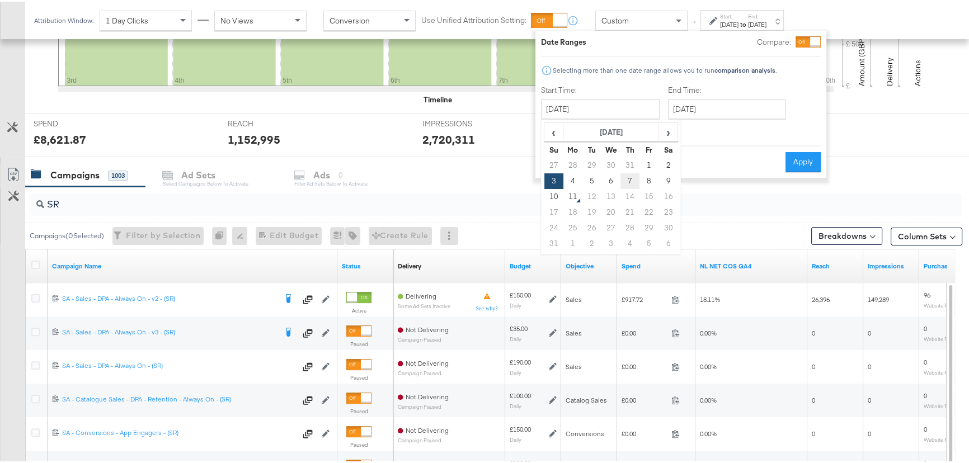
click at [632, 179] on td "7" at bounding box center [630, 180] width 19 height 16
type input "August 7th 2025"
click at [806, 161] on button "Apply" at bounding box center [803, 161] width 35 height 20
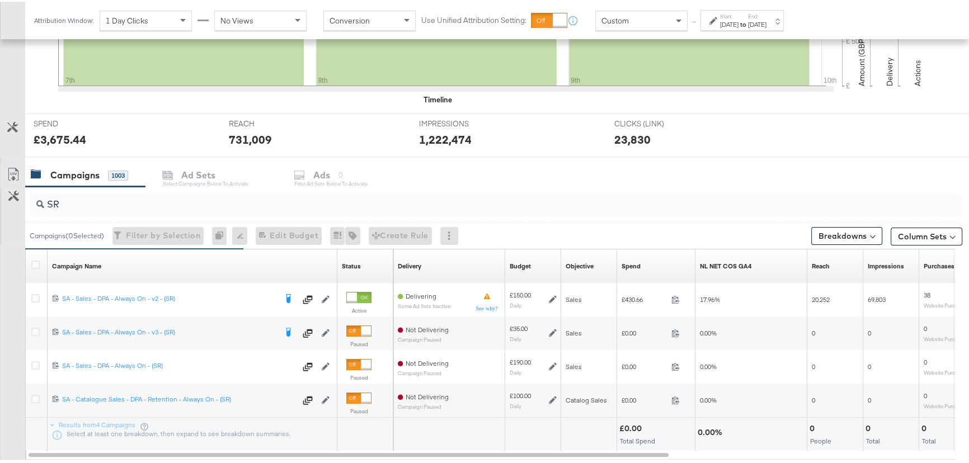
click at [748, 20] on strong "to" at bounding box center [744, 22] width 10 height 8
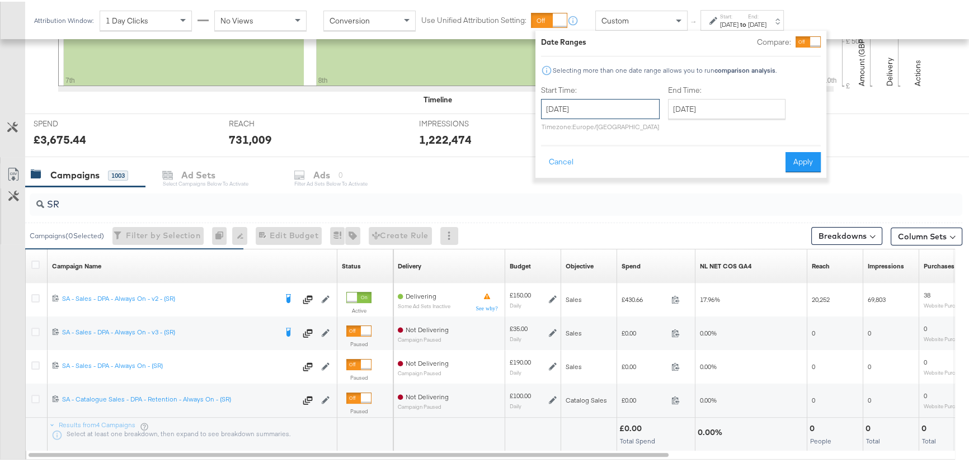
click at [614, 107] on input "August 7th 2025" at bounding box center [600, 107] width 119 height 20
click at [645, 176] on td "8" at bounding box center [649, 180] width 19 height 16
type input "August 8th 2025"
click at [802, 166] on button "Apply" at bounding box center [803, 161] width 35 height 20
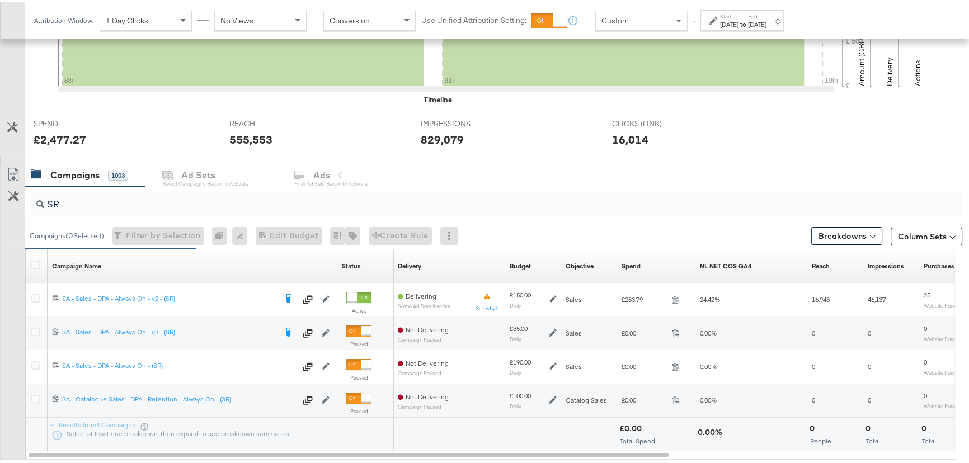
click at [767, 13] on label "End:" at bounding box center [757, 14] width 18 height 7
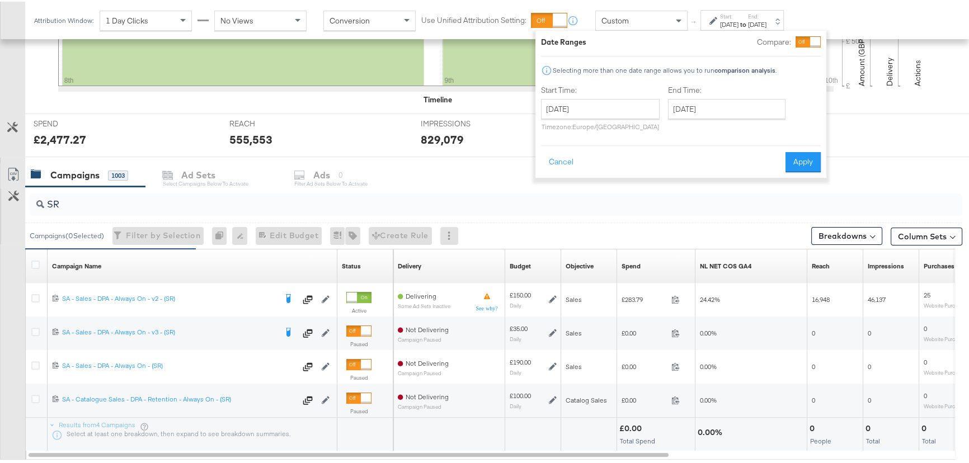
click at [767, 13] on label "End:" at bounding box center [757, 14] width 18 height 7
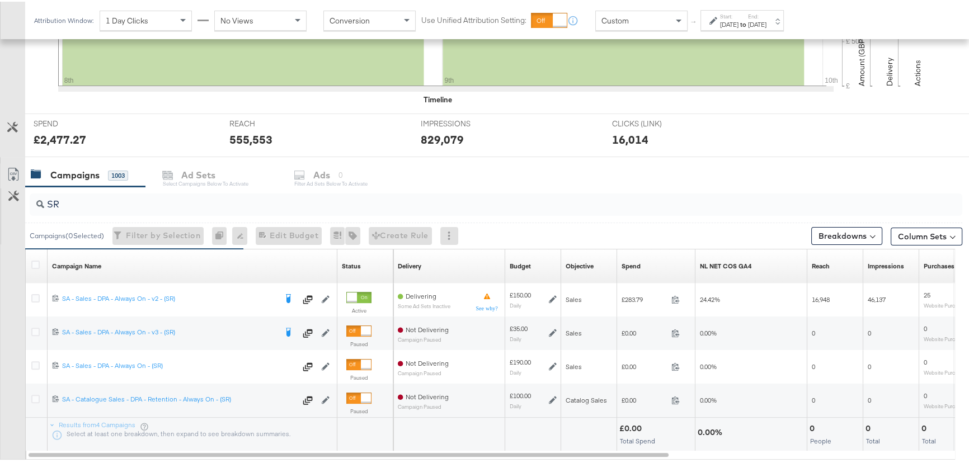
click at [767, 17] on label "End:" at bounding box center [757, 14] width 18 height 7
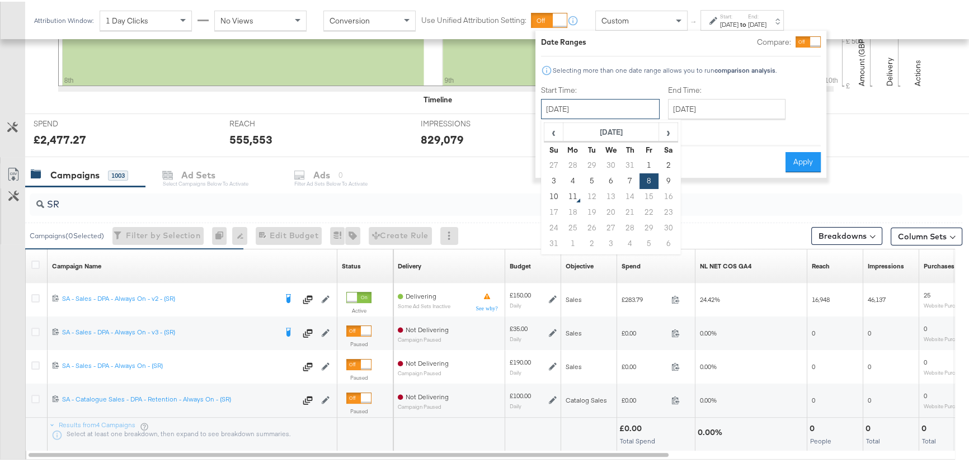
click at [619, 107] on input "August 8th 2025" at bounding box center [600, 107] width 119 height 20
click at [665, 181] on td "9" at bounding box center [668, 180] width 19 height 16
type input "[DATE]"
click at [826, 157] on div at bounding box center [488, 160] width 976 height 9
click at [798, 161] on button "Apply" at bounding box center [803, 161] width 35 height 20
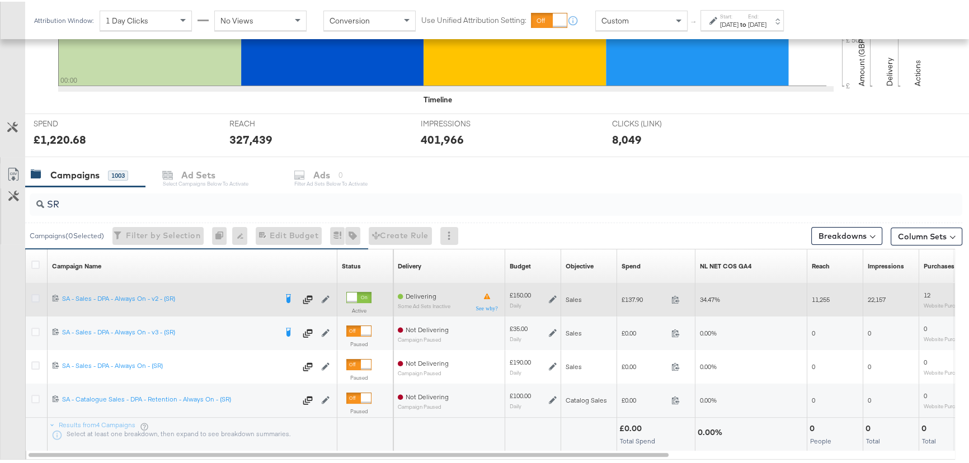
click at [36, 294] on icon at bounding box center [35, 297] width 8 height 8
click at [0, 0] on input "checkbox" at bounding box center [0, 0] width 0 height 0
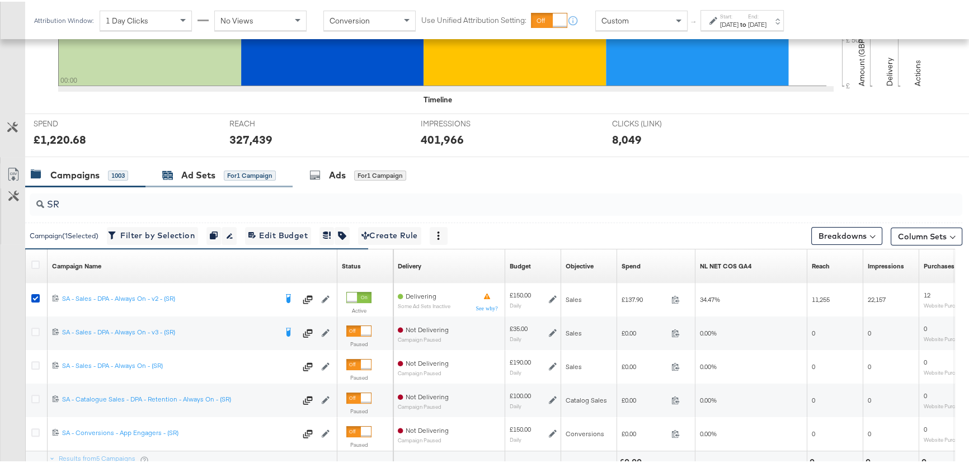
click at [208, 168] on div "Ad Sets" at bounding box center [198, 173] width 34 height 13
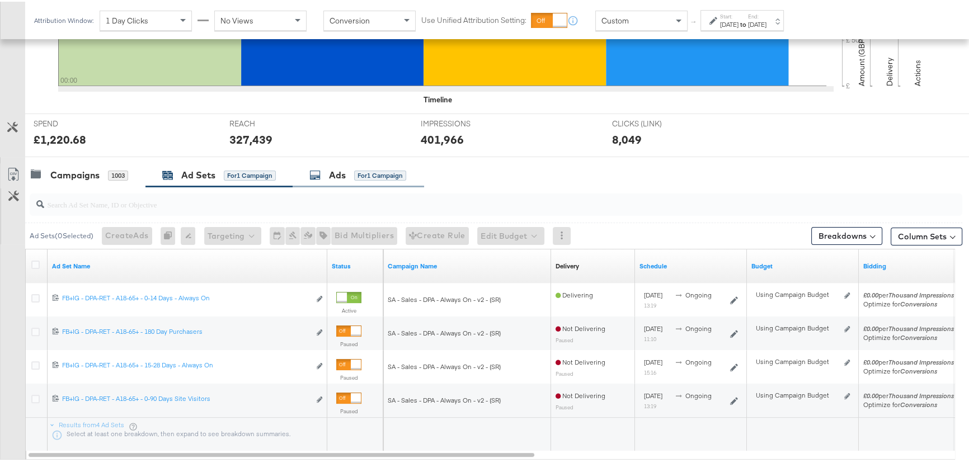
click at [335, 176] on div "Ads" at bounding box center [337, 173] width 17 height 13
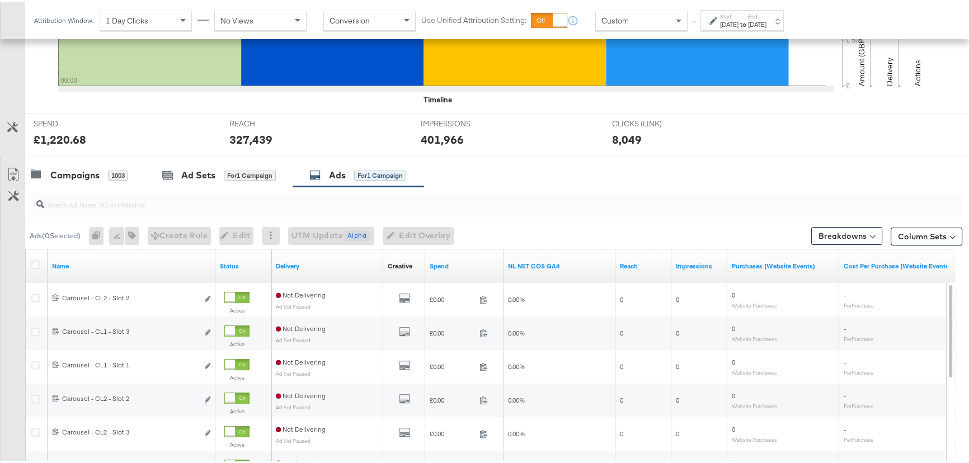
click at [632, 20] on div "Custom" at bounding box center [641, 19] width 91 height 19
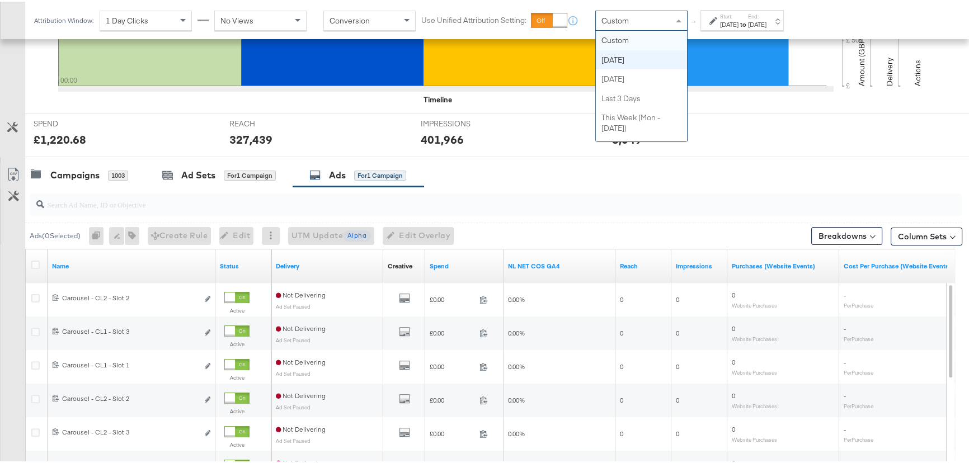
click at [732, 17] on label "Start:" at bounding box center [729, 14] width 18 height 7
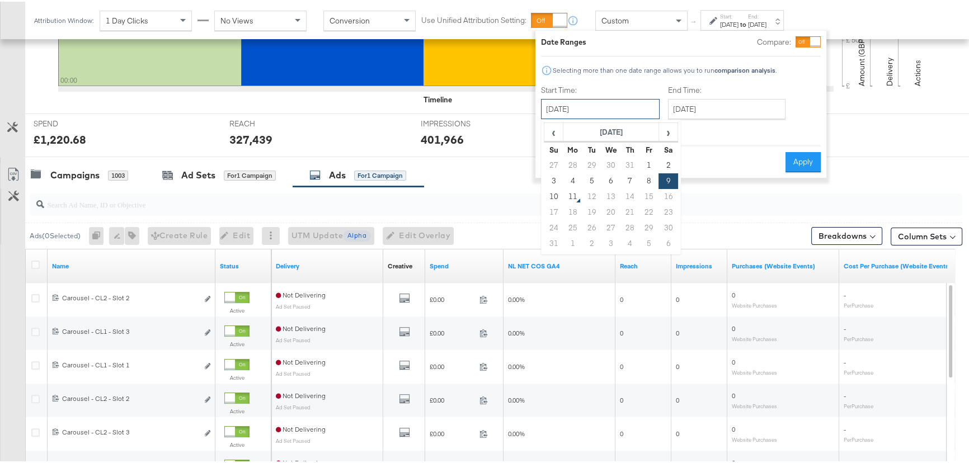
click at [628, 111] on input "[DATE]" at bounding box center [600, 107] width 119 height 20
click at [611, 182] on td "6" at bounding box center [610, 180] width 19 height 16
type input "August 6th 2025"
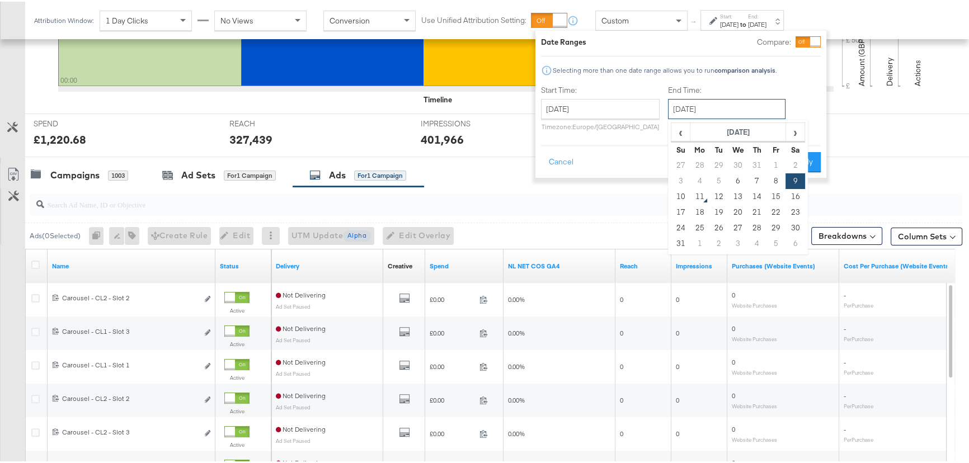
click at [728, 106] on input "[DATE]" at bounding box center [727, 107] width 118 height 20
click at [739, 184] on td "6" at bounding box center [738, 180] width 19 height 16
type input "August 6th 2025"
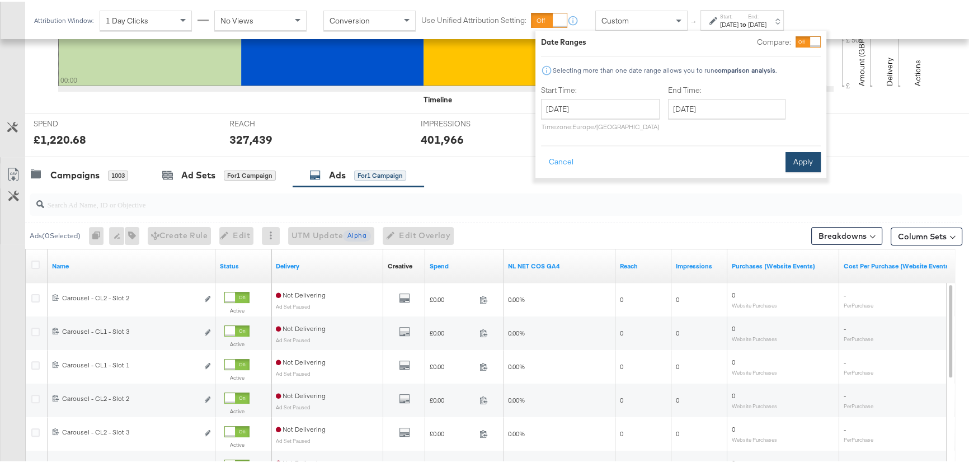
click at [817, 170] on button "Apply" at bounding box center [803, 161] width 35 height 20
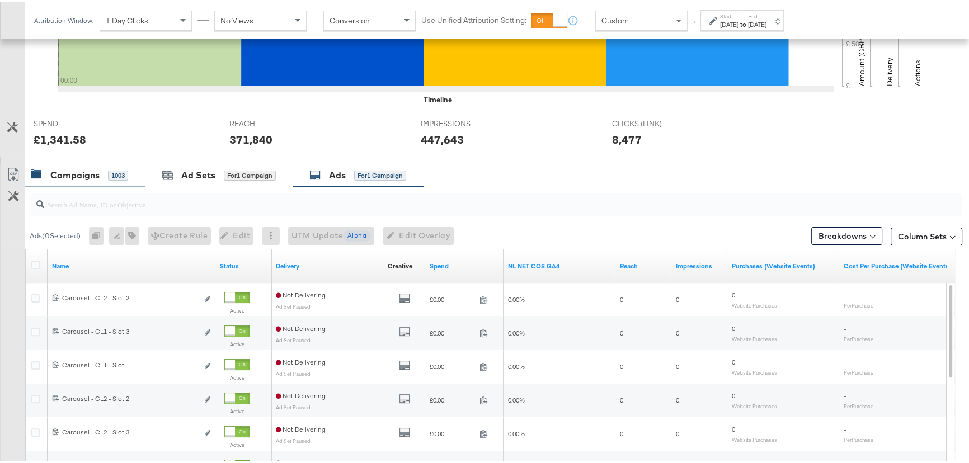
click at [64, 170] on div "Campaigns" at bounding box center [74, 173] width 49 height 13
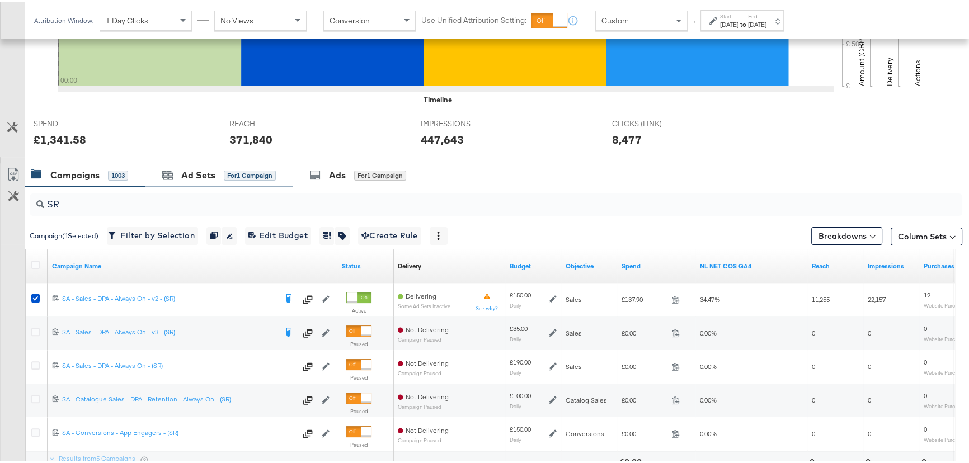
click at [215, 166] on div "Ad Sets for 1 Campaign" at bounding box center [218, 174] width 147 height 24
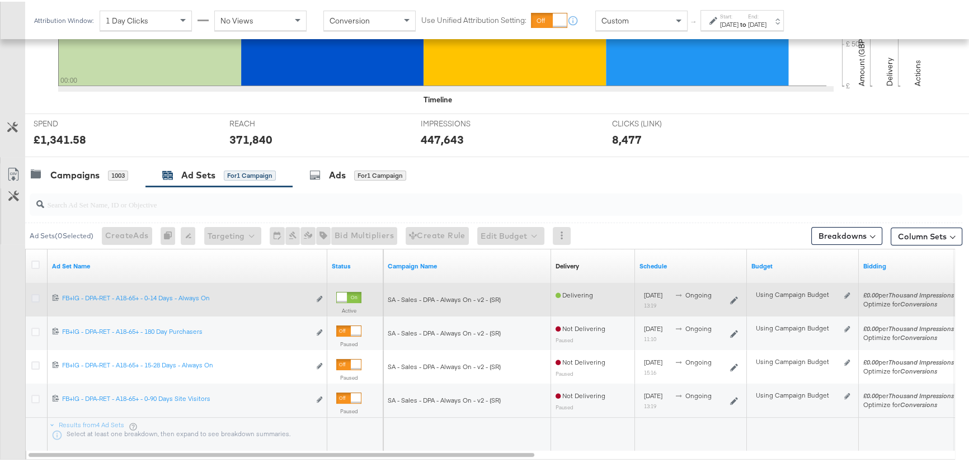
click at [35, 295] on icon at bounding box center [35, 297] width 8 height 8
click at [0, 0] on input "checkbox" at bounding box center [0, 0] width 0 height 0
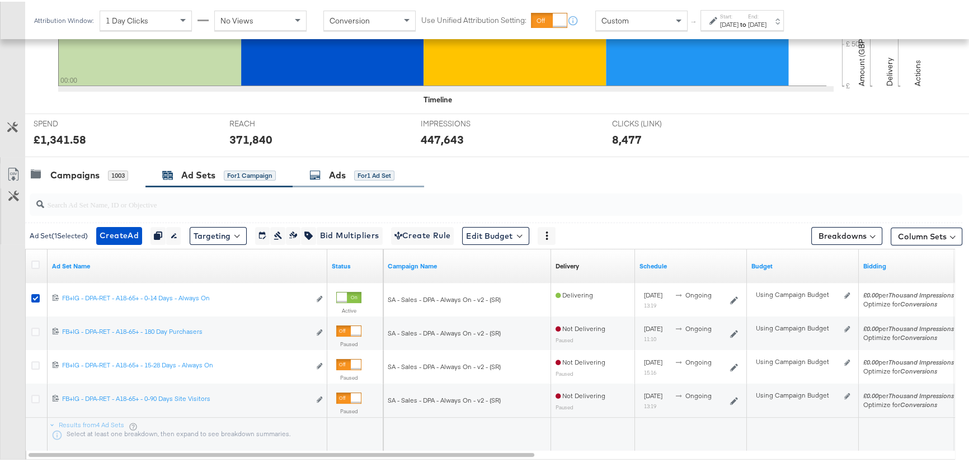
click at [337, 175] on div "Ads" at bounding box center [337, 173] width 17 height 13
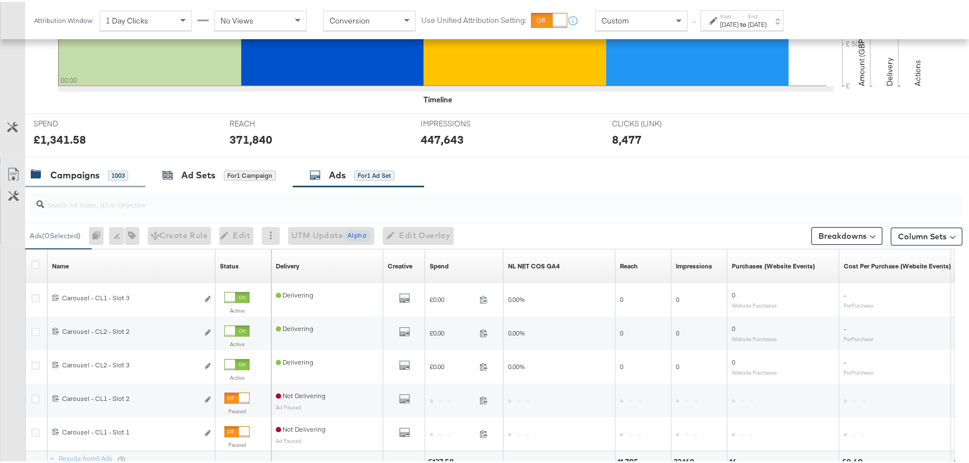
click at [69, 171] on div "Campaigns" at bounding box center [74, 173] width 49 height 13
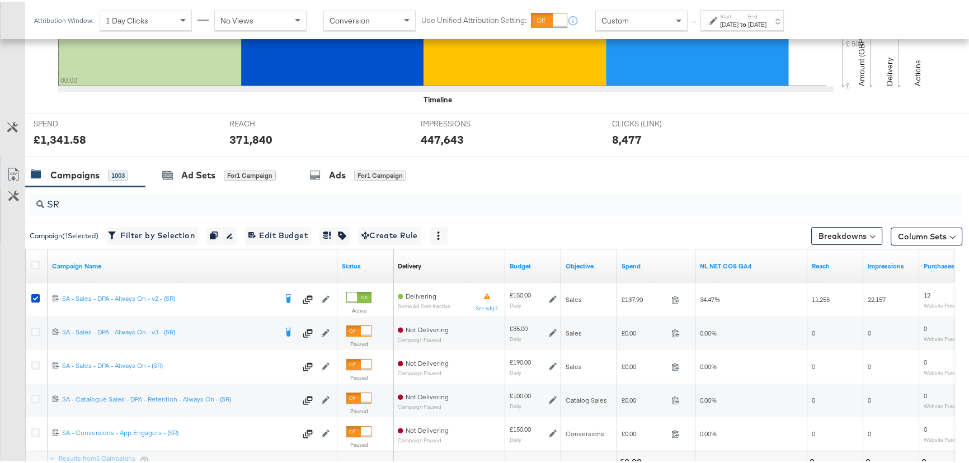
click at [739, 21] on div "Aug 6th 2025" at bounding box center [729, 22] width 18 height 9
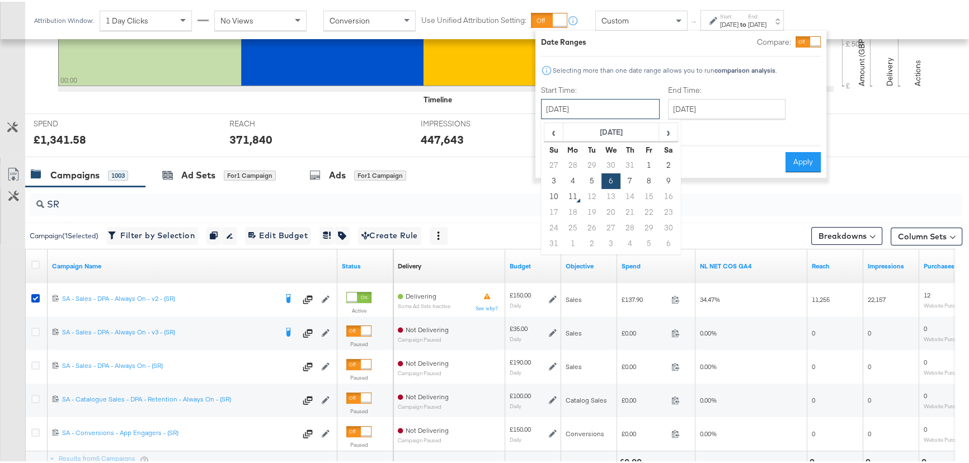
click at [610, 113] on input "August 6th 2025" at bounding box center [600, 107] width 119 height 20
click at [547, 177] on td "3" at bounding box center [553, 180] width 19 height 16
type input "[DATE]"
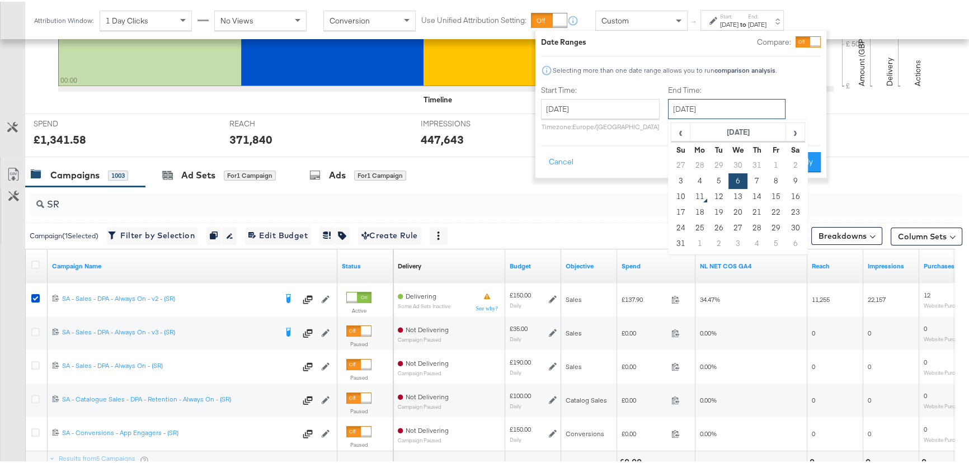
click at [739, 115] on input "August 6th 2025" at bounding box center [727, 107] width 118 height 20
drag, startPoint x: 715, startPoint y: 182, endPoint x: 756, endPoint y: 171, distance: 42.9
click at [715, 182] on td "5" at bounding box center [718, 180] width 19 height 16
type input "August 5th 2025"
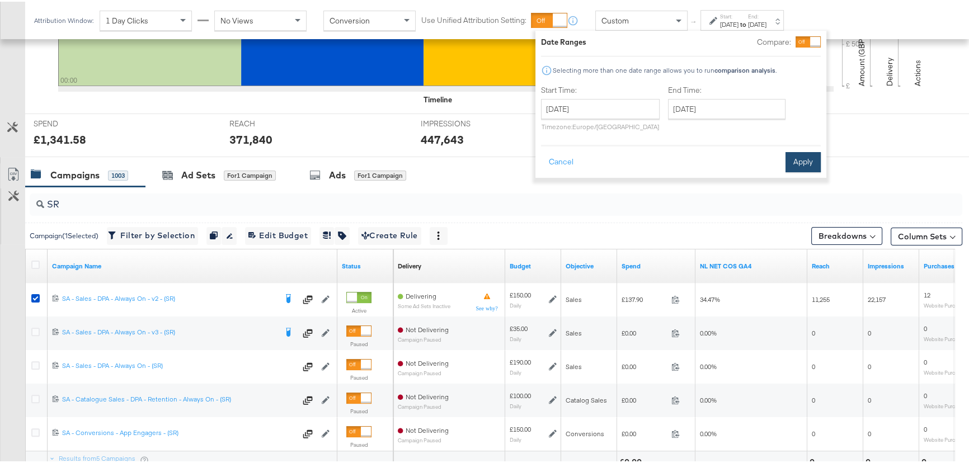
click at [806, 156] on button "Apply" at bounding box center [803, 161] width 35 height 20
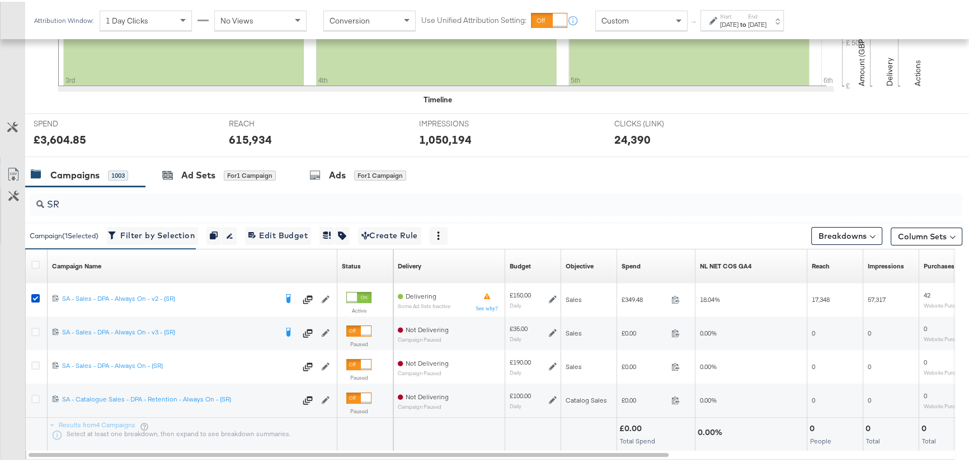
click at [761, 11] on div "Start: Aug 3rd 2025 to End: Aug 5th 2025" at bounding box center [743, 19] width 46 height 16
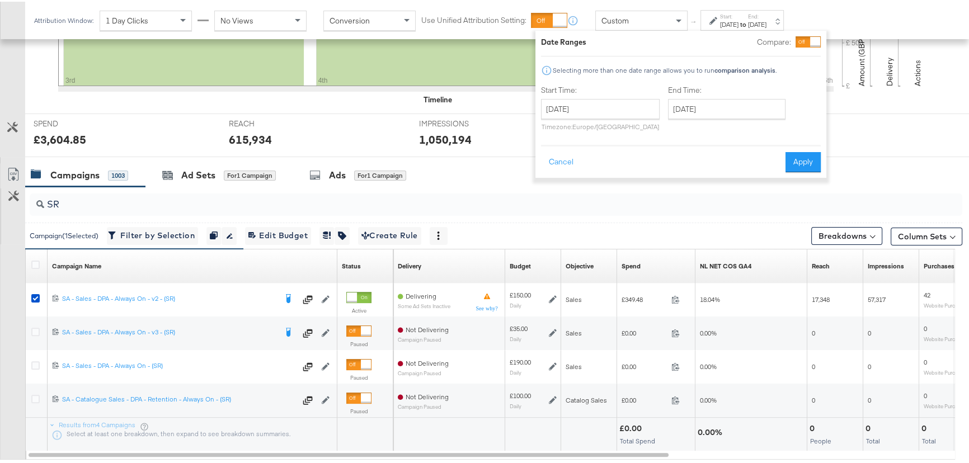
click at [877, 147] on div "SPEND SPEND £3,604.85 REACH REACH 615,934 IMPRESSIONS IMPRESSIONS 1,050,194 CLI…" at bounding box center [500, 134] width 951 height 44
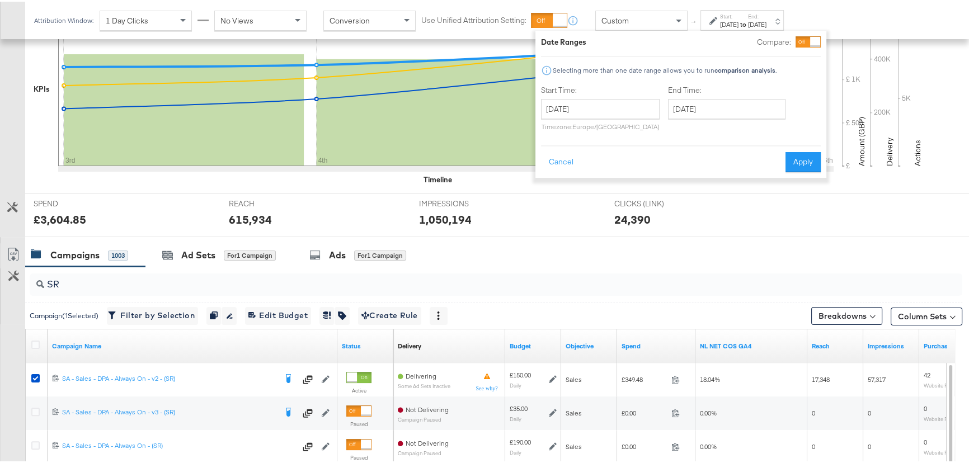
scroll to position [254, 0]
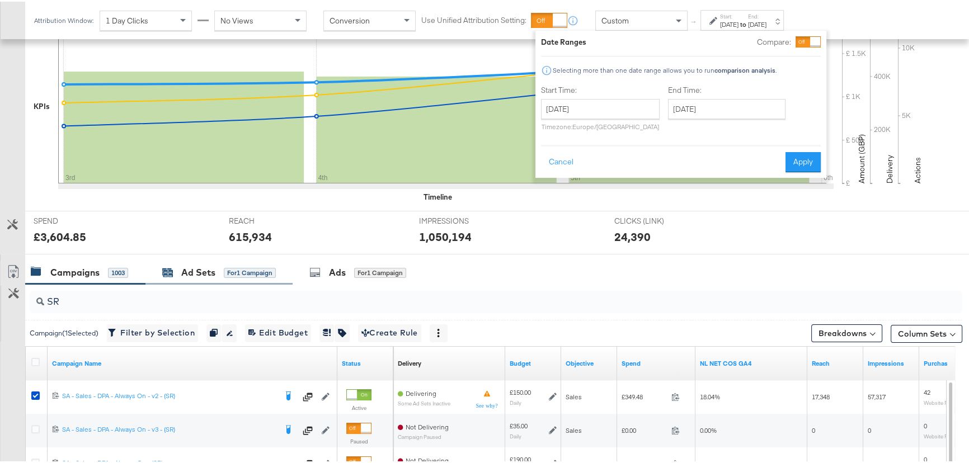
click at [192, 268] on div "Ad Sets" at bounding box center [198, 271] width 34 height 13
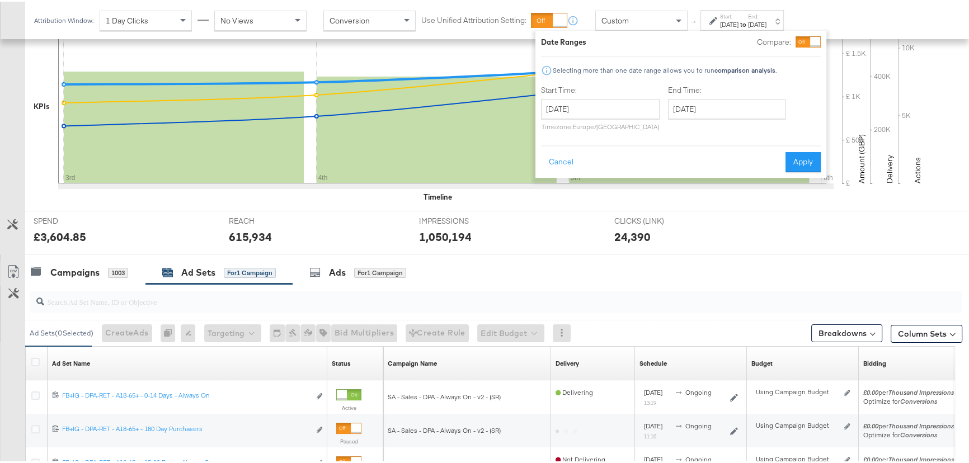
scroll to position [407, 0]
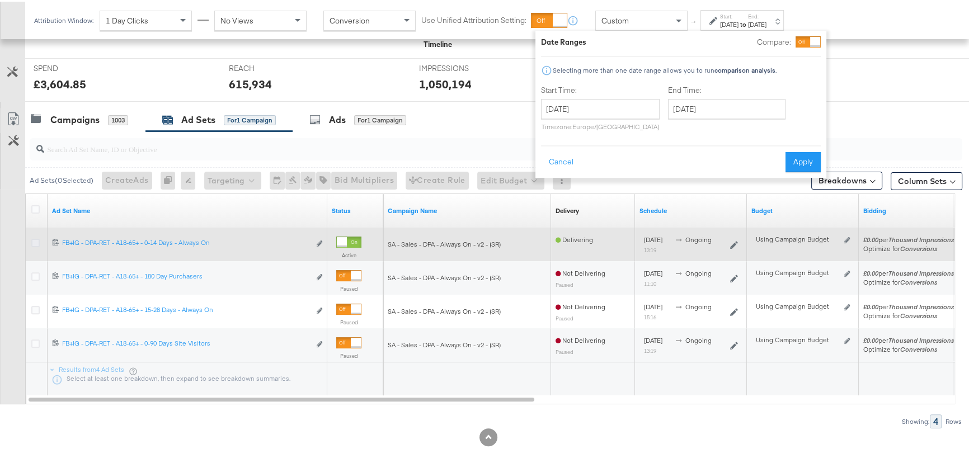
click at [38, 237] on icon at bounding box center [35, 241] width 8 height 8
click at [0, 0] on input "checkbox" at bounding box center [0, 0] width 0 height 0
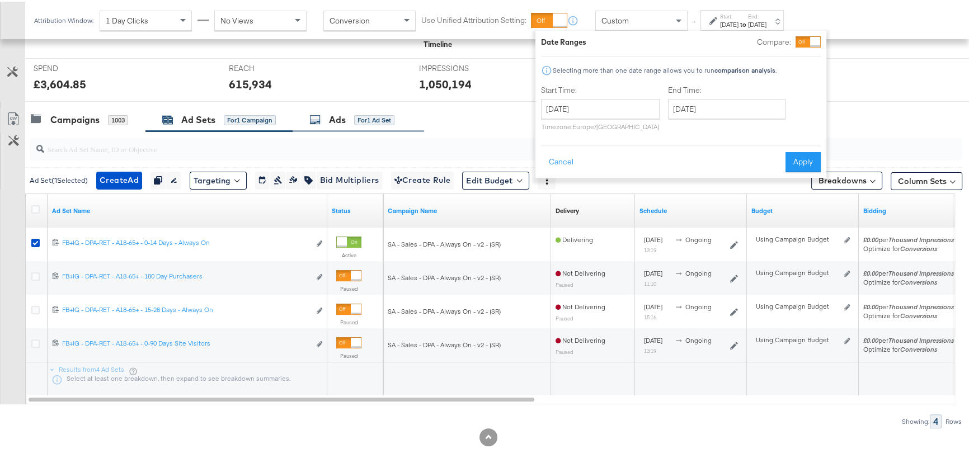
click at [351, 106] on div "Ads for 1 Ad Set" at bounding box center [358, 118] width 131 height 24
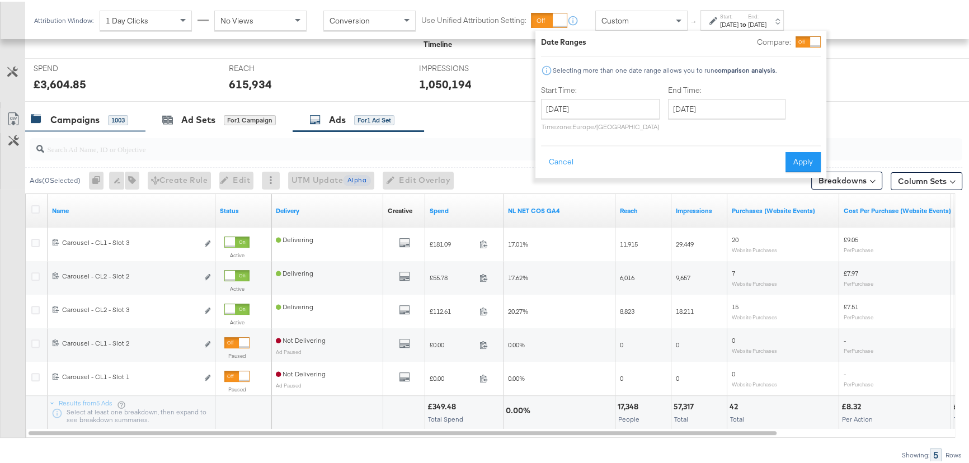
click at [84, 123] on div "Campaigns" at bounding box center [74, 118] width 49 height 13
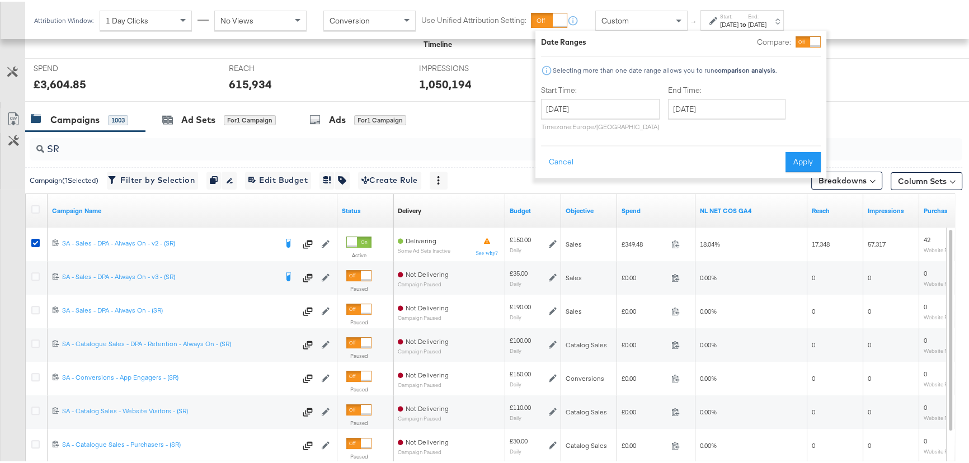
click at [784, 21] on div "Start: Aug 3rd 2025 to End: Aug 5th 2025" at bounding box center [742, 18] width 83 height 21
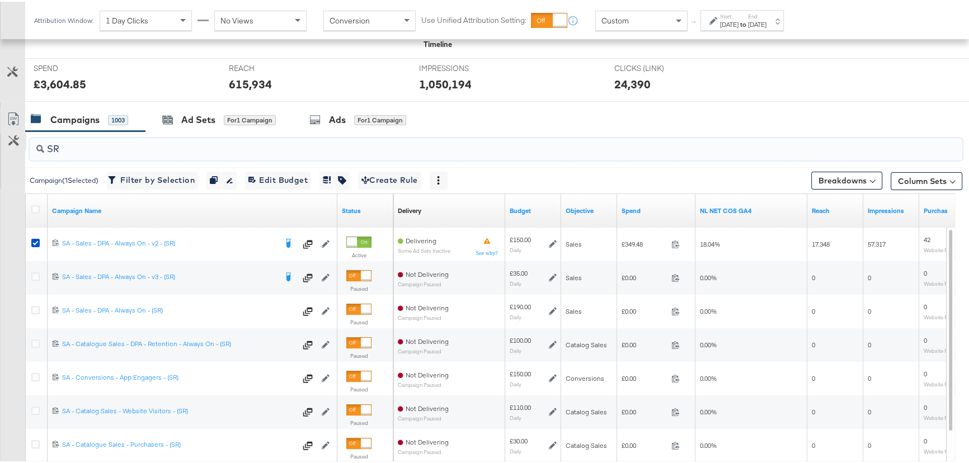
drag, startPoint x: 97, startPoint y: 147, endPoint x: 4, endPoint y: 146, distance: 92.3
click at [4, 146] on div "SR Campaign ( 1 Selected) Filter by Selection Filter 1 campaign Duplicate 1 cam…" at bounding box center [481, 329] width 962 height 398
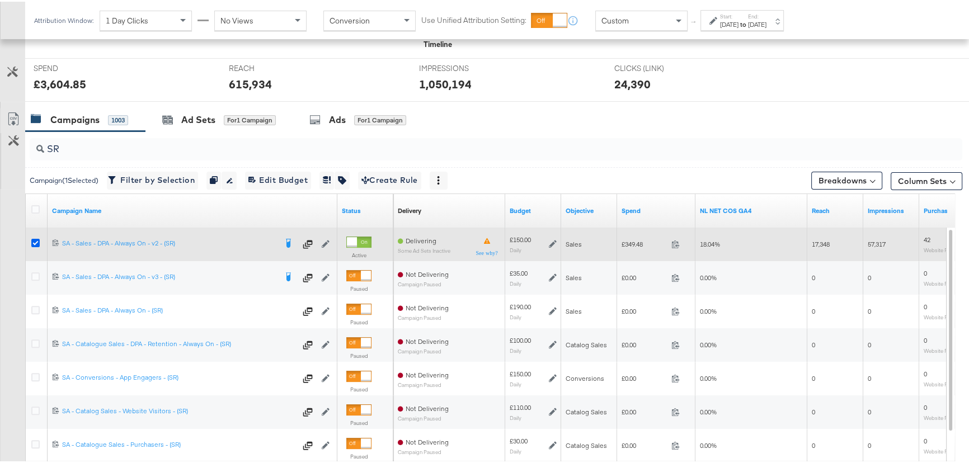
click at [36, 240] on icon at bounding box center [35, 241] width 8 height 8
click at [0, 0] on input "checkbox" at bounding box center [0, 0] width 0 height 0
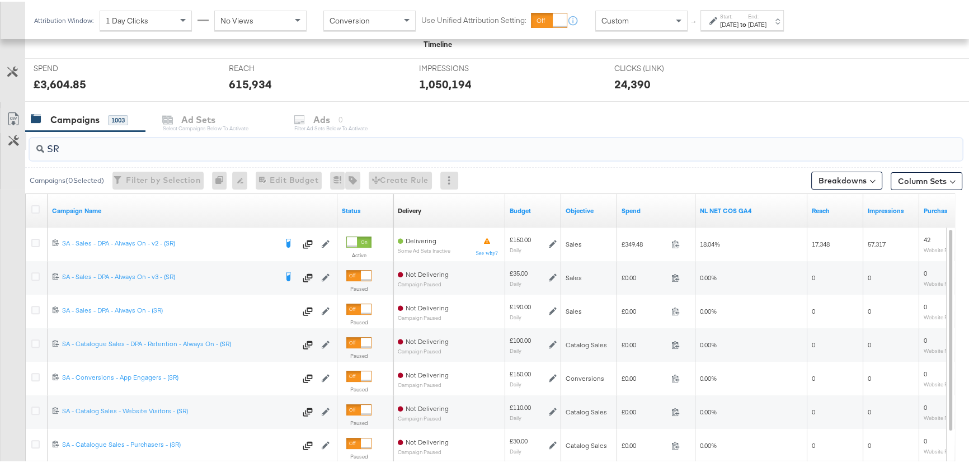
drag, startPoint x: 95, startPoint y: 145, endPoint x: 21, endPoint y: 145, distance: 73.9
click at [21, 145] on div "SR Campaigns ( 0 Selected) Filter by Selection Filter 0 campaigns 0 Rename 0 ca…" at bounding box center [481, 329] width 962 height 398
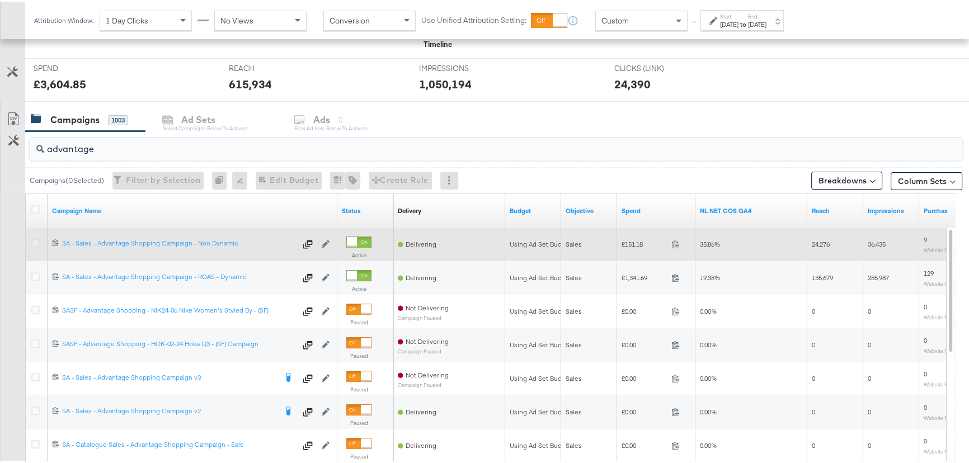
type input "advantage"
click at [33, 242] on icon at bounding box center [35, 241] width 8 height 8
click at [0, 0] on input "checkbox" at bounding box center [0, 0] width 0 height 0
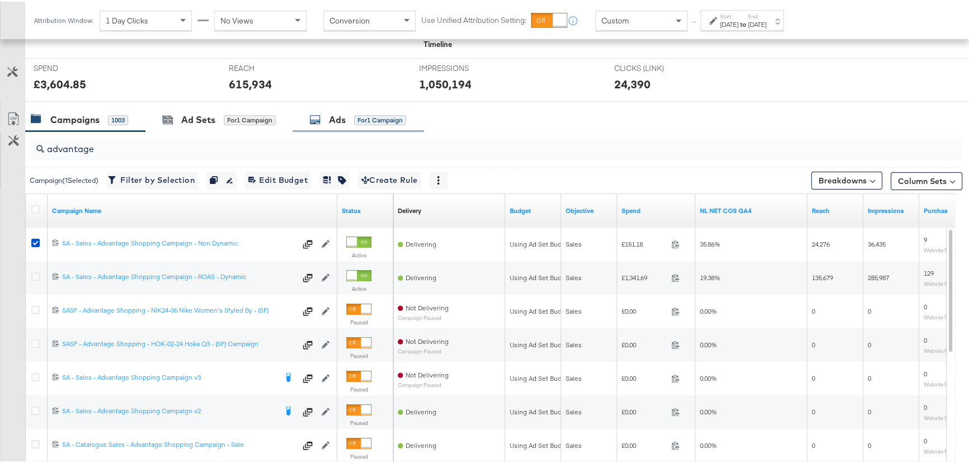
click at [335, 124] on div "Ads for 1 Campaign" at bounding box center [358, 118] width 131 height 24
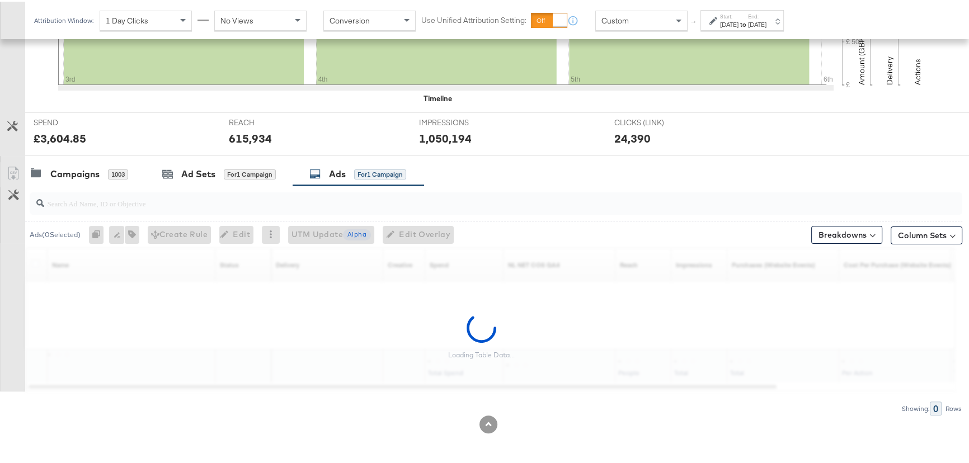
scroll to position [351, 0]
click at [739, 18] on div "[DATE]" at bounding box center [729, 22] width 18 height 9
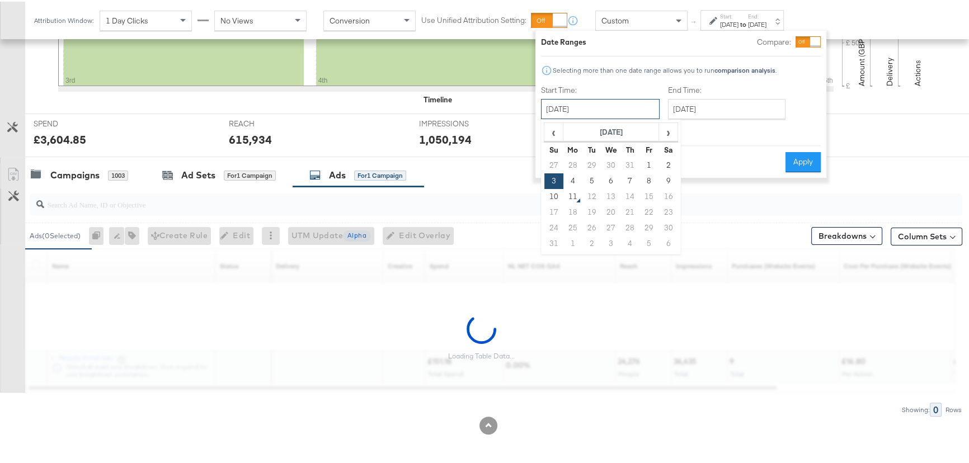
click at [611, 106] on input "[DATE]" at bounding box center [600, 107] width 119 height 20
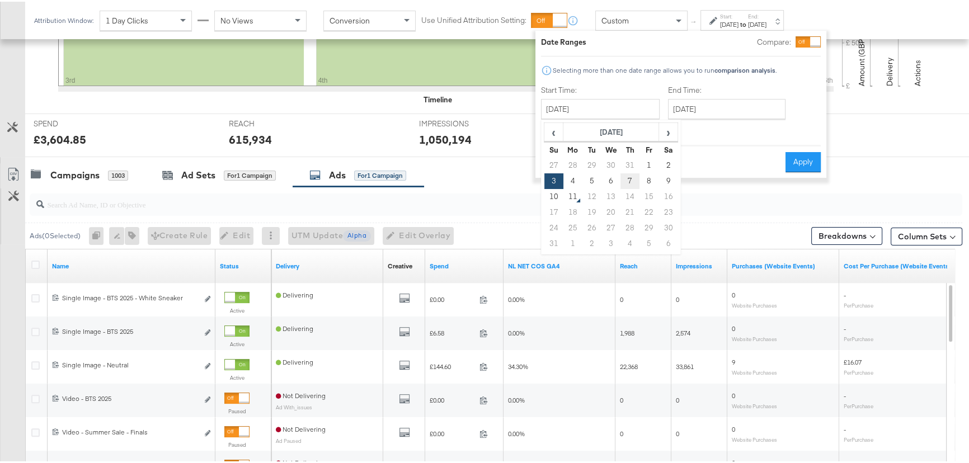
click at [632, 177] on td "7" at bounding box center [630, 180] width 19 height 16
type input "August 7th 2025"
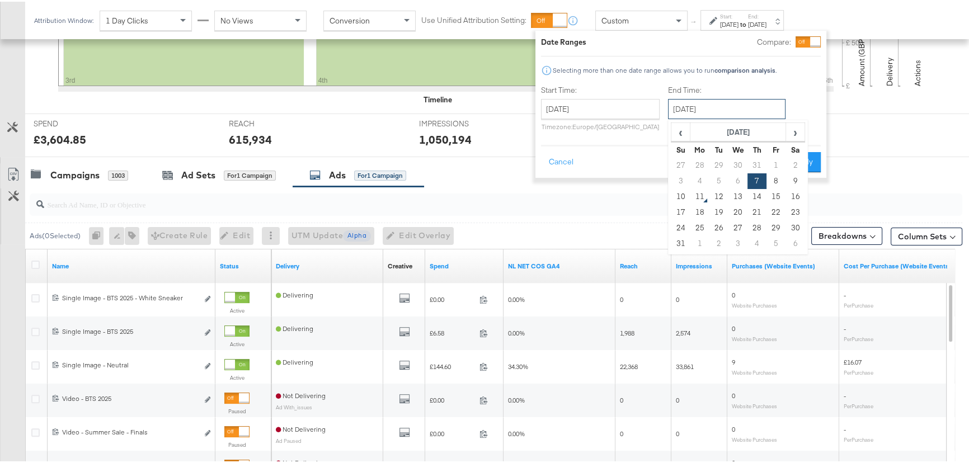
click at [722, 110] on input "August 7th 2025" at bounding box center [727, 107] width 118 height 20
click at [676, 192] on td "10" at bounding box center [680, 195] width 19 height 16
click at [722, 106] on input "August 10th 2025" at bounding box center [730, 107] width 118 height 20
click at [797, 178] on td "9" at bounding box center [798, 180] width 19 height 16
type input "[DATE]"
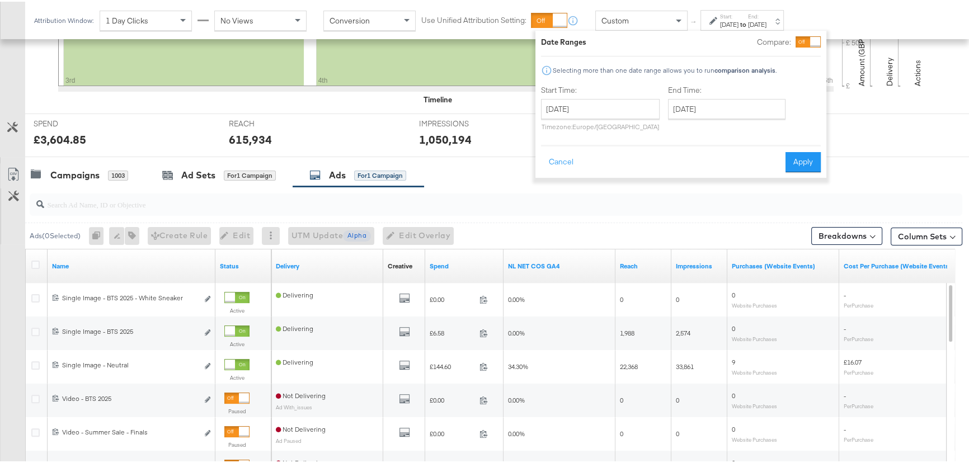
click at [826, 158] on div at bounding box center [488, 160] width 976 height 9
click at [813, 158] on button "Apply" at bounding box center [803, 161] width 35 height 20
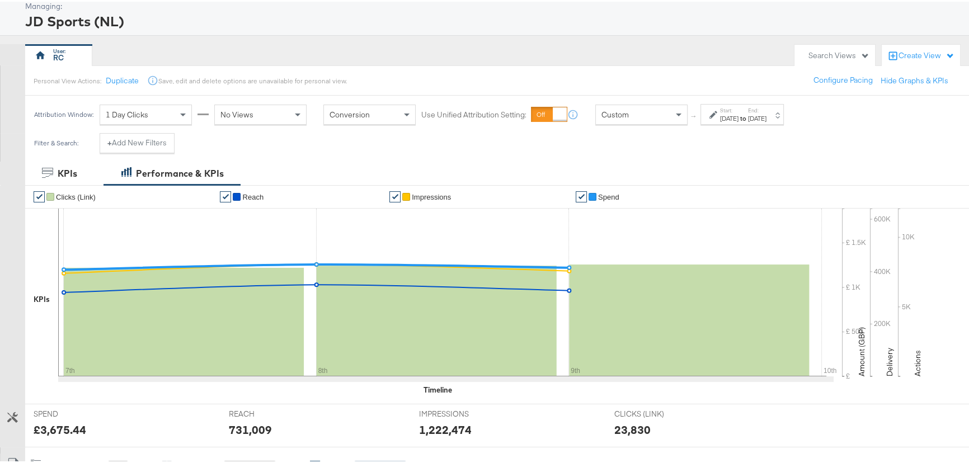
scroll to position [0, 0]
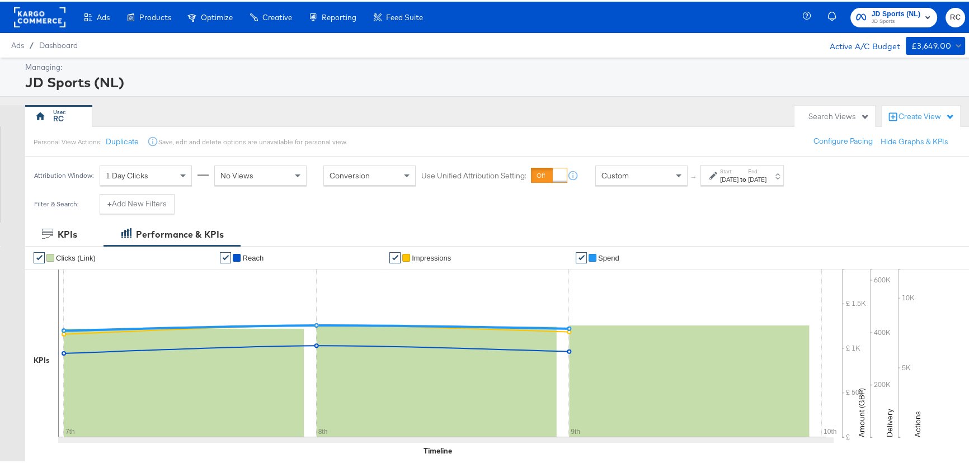
click at [900, 14] on span "JD Sports (NL)" at bounding box center [896, 13] width 49 height 12
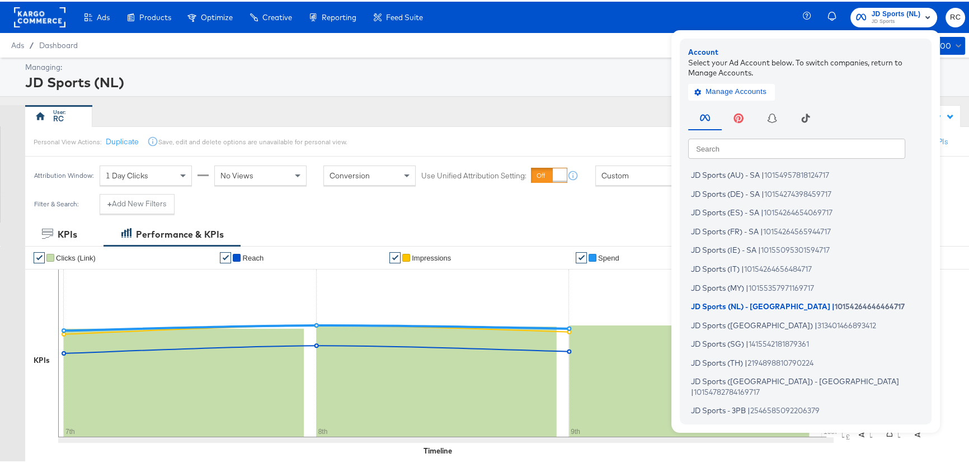
click at [727, 151] on input "text" at bounding box center [796, 147] width 217 height 20
click at [832, 307] on span "|" at bounding box center [833, 304] width 3 height 9
click at [555, 88] on div "JD Sports (NL)" at bounding box center [493, 80] width 937 height 19
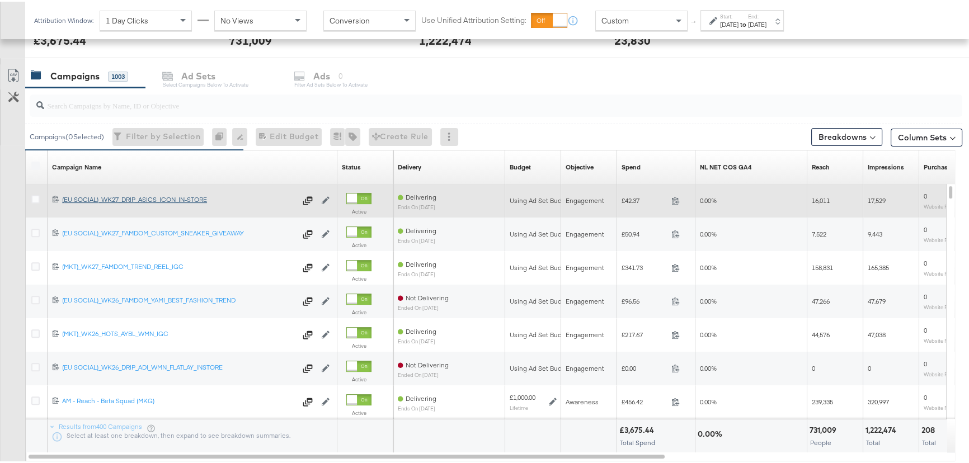
scroll to position [458, 0]
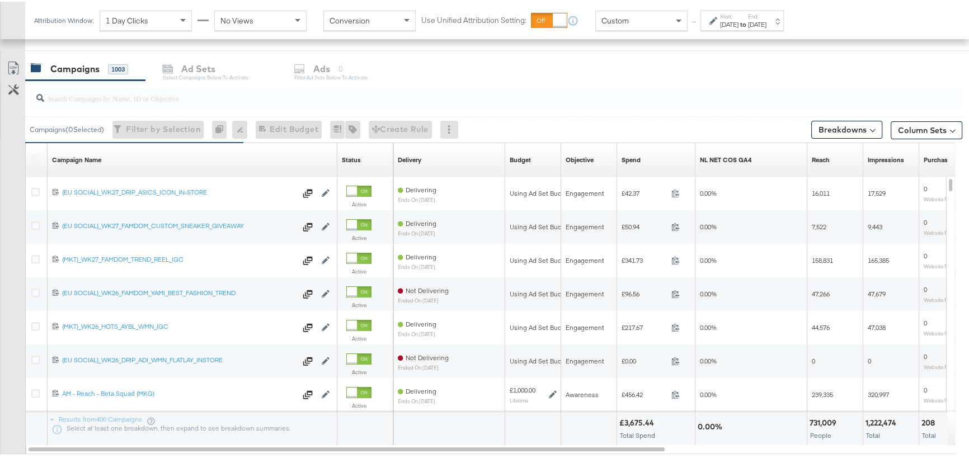
click at [106, 92] on input "search" at bounding box center [461, 92] width 834 height 22
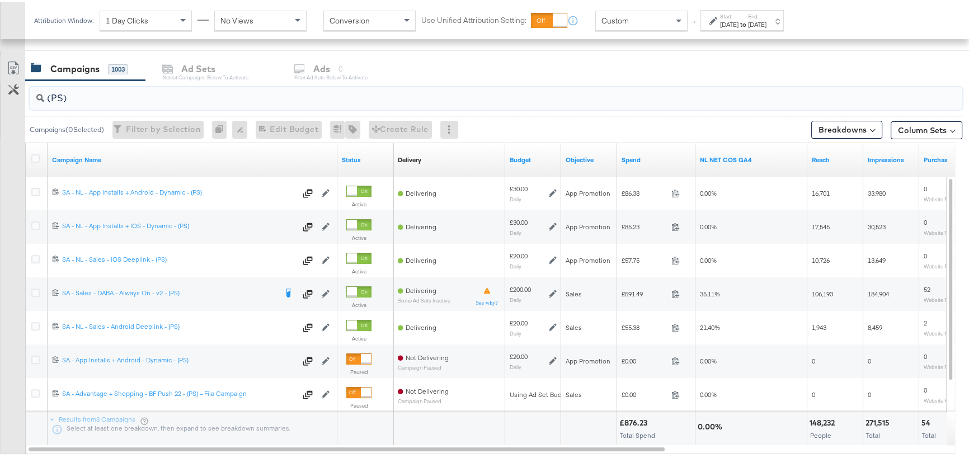
type input "(PS)"
click at [739, 17] on label "Start:" at bounding box center [729, 14] width 18 height 7
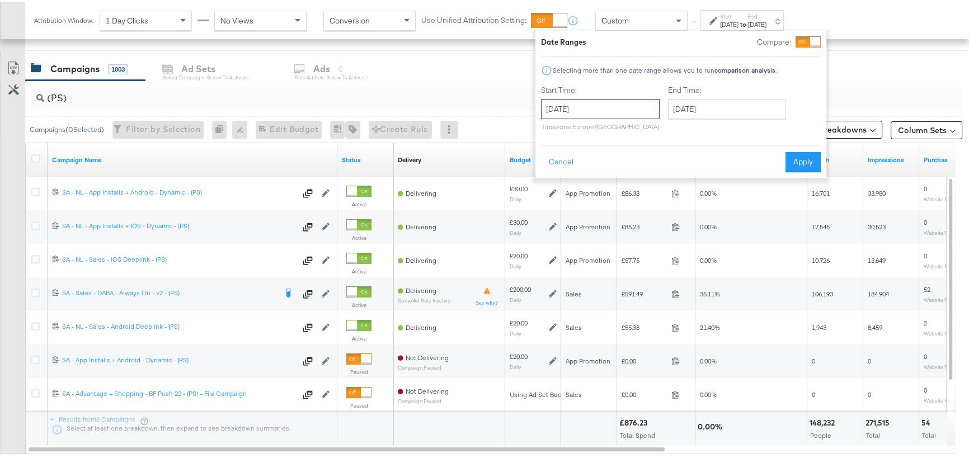
click at [628, 108] on input "August 7th 2025" at bounding box center [600, 107] width 119 height 20
click at [553, 175] on td "3" at bounding box center [553, 180] width 19 height 16
type input "[DATE]"
click at [699, 112] on input "[DATE]" at bounding box center [727, 107] width 118 height 20
click at [790, 180] on td "9" at bounding box center [795, 180] width 19 height 16
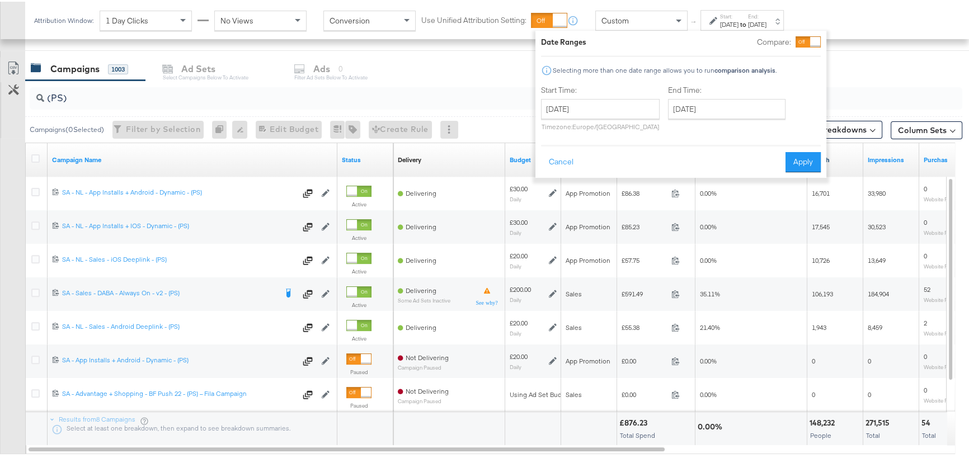
click at [828, 161] on link "Reach" at bounding box center [835, 158] width 47 height 9
click at [795, 159] on button "Apply" at bounding box center [803, 161] width 35 height 20
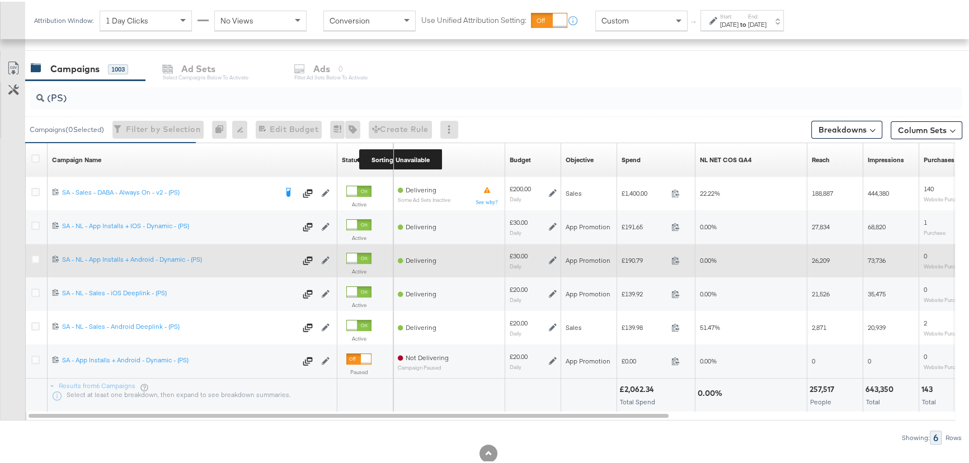
click at [355, 158] on div "Status" at bounding box center [351, 158] width 19 height 9
click at [359, 157] on div "Status" at bounding box center [351, 158] width 19 height 9
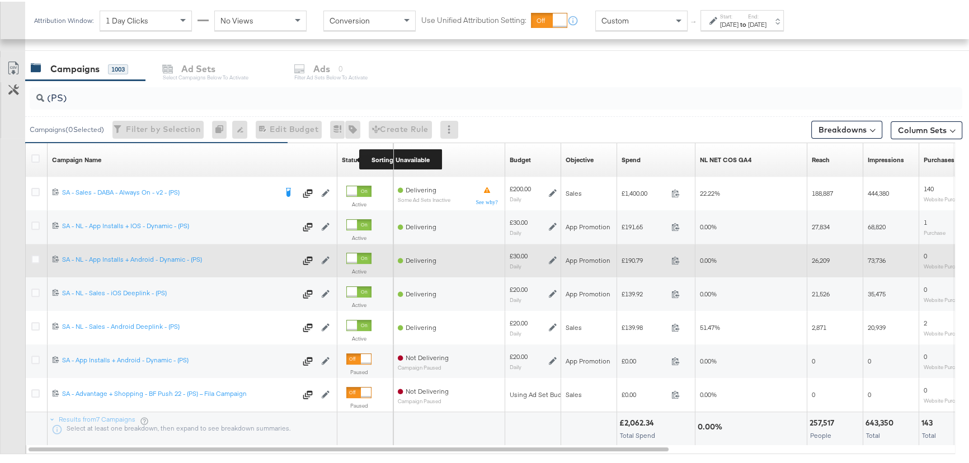
click at [350, 157] on div "Status" at bounding box center [351, 158] width 19 height 9
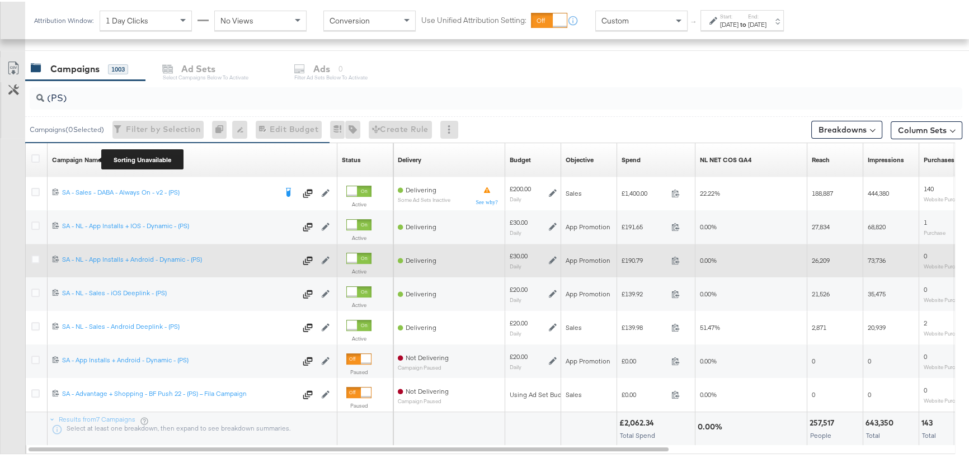
click at [88, 156] on div "Campaign Name" at bounding box center [76, 158] width 49 height 9
click at [641, 157] on div "Spend Sorting Unavailable" at bounding box center [656, 158] width 78 height 18
click at [642, 113] on div "(PS)" at bounding box center [493, 97] width 937 height 36
click at [739, 13] on label "Start:" at bounding box center [729, 14] width 18 height 7
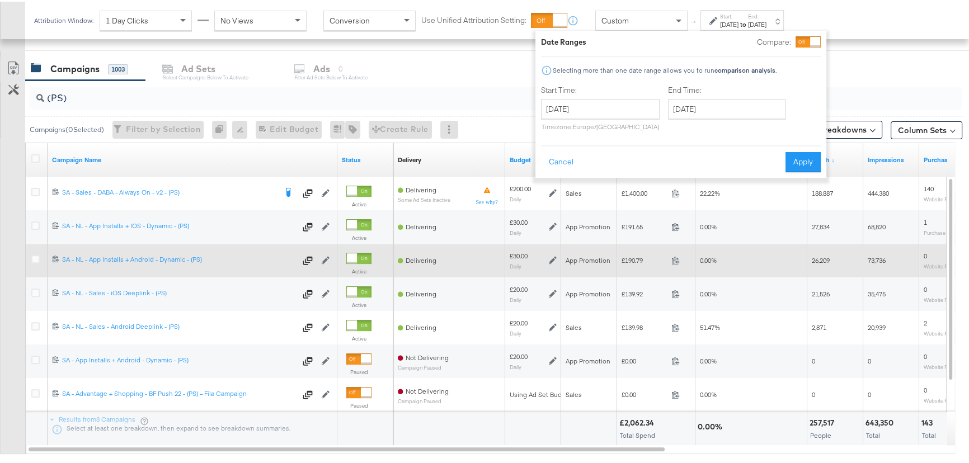
click at [817, 40] on div at bounding box center [815, 40] width 10 height 10
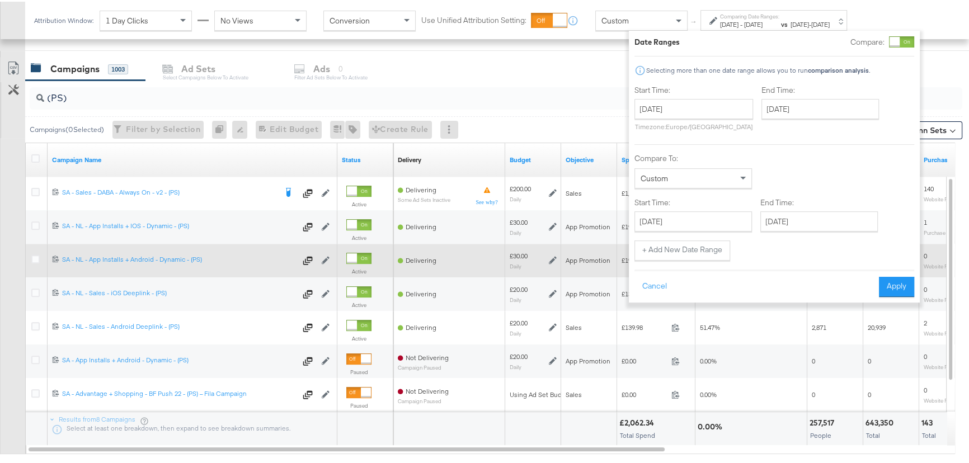
click at [697, 180] on div "Custom" at bounding box center [693, 176] width 116 height 19
type input "July 28th 2025"
type input "[DATE]"
click at [896, 283] on button "Apply" at bounding box center [898, 285] width 35 height 20
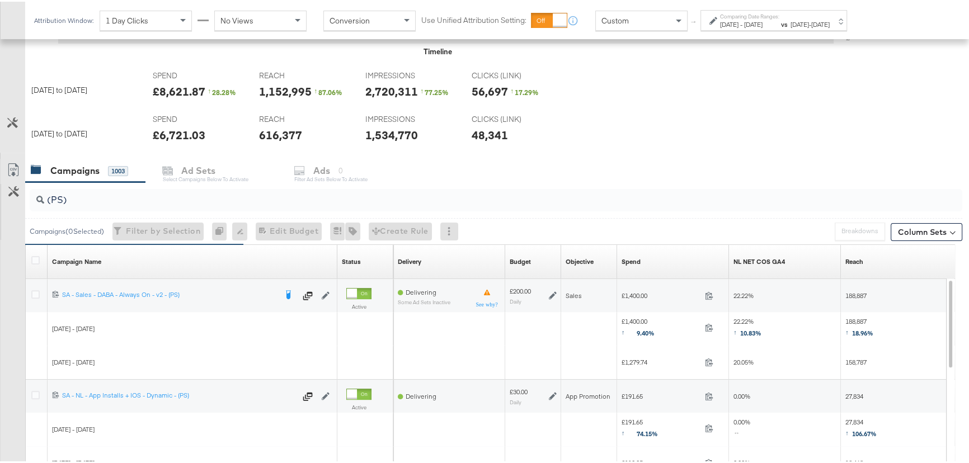
scroll to position [552, 0]
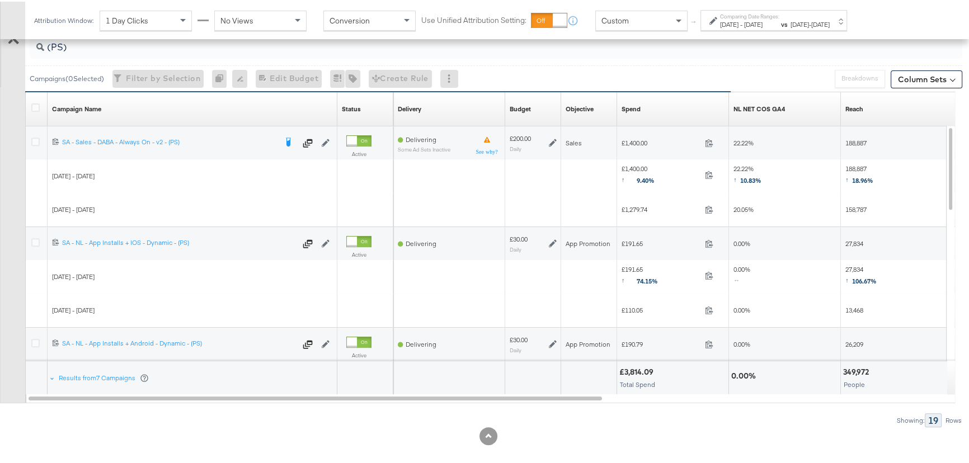
click at [591, 426] on div at bounding box center [488, 435] width 976 height 18
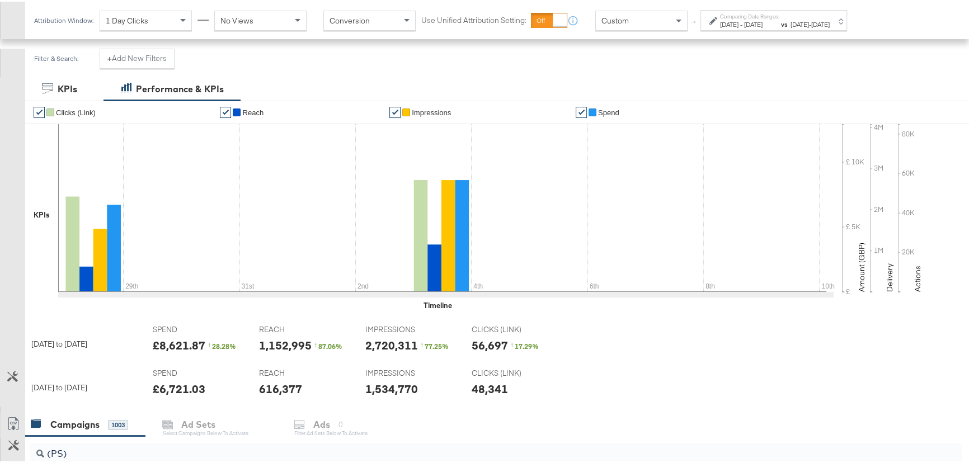
scroll to position [349, 0]
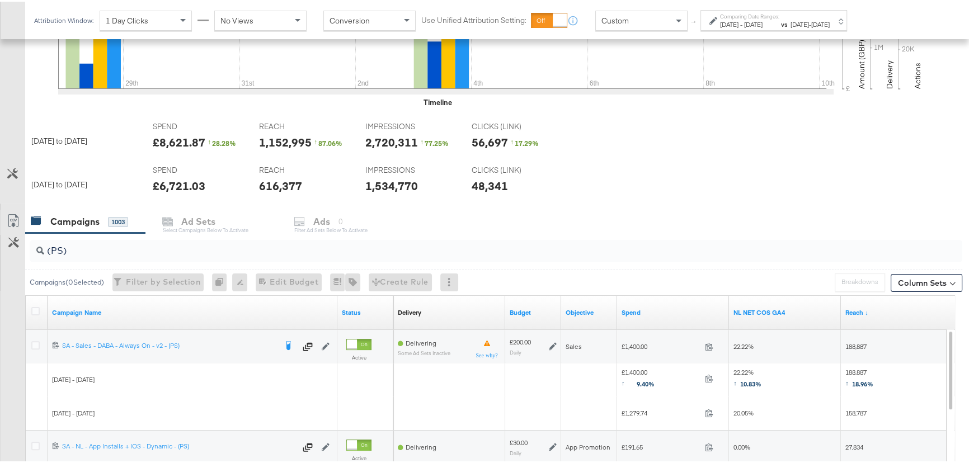
click at [790, 24] on strong "vs" at bounding box center [784, 22] width 10 height 8
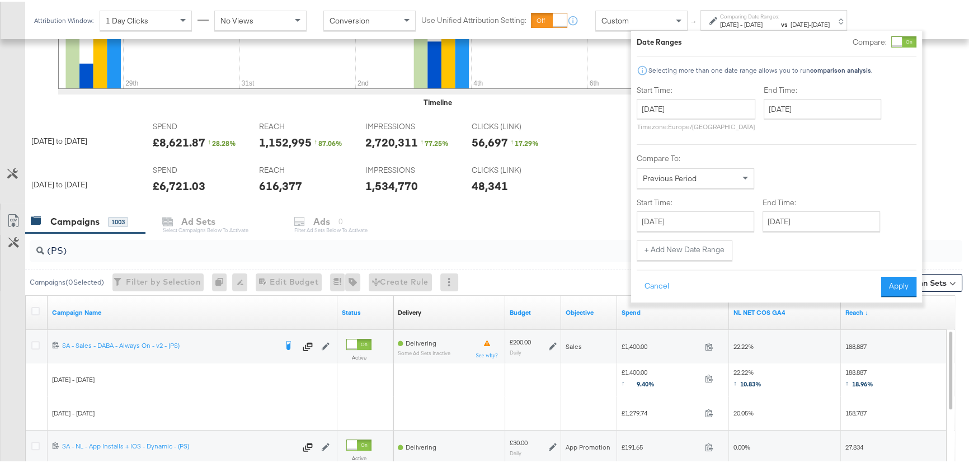
click at [899, 38] on div at bounding box center [897, 40] width 10 height 10
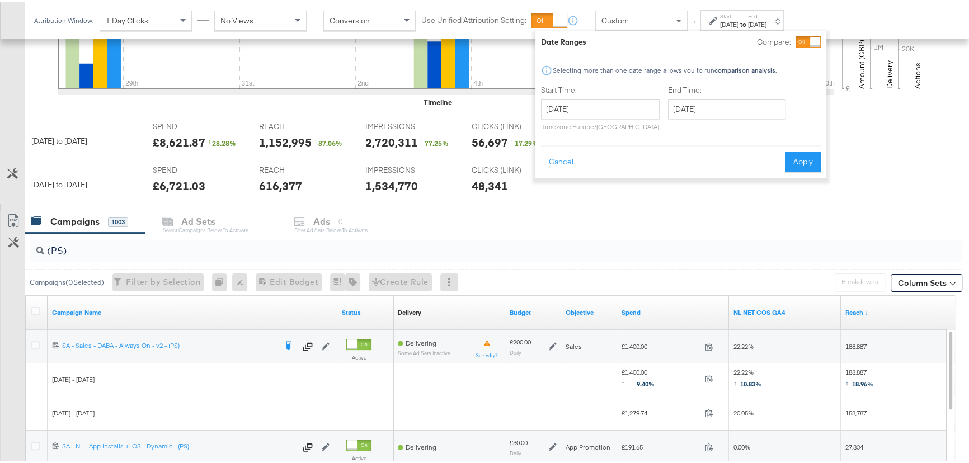
click at [962, 96] on div "Timeline" at bounding box center [500, 101] width 951 height 11
click at [796, 158] on button "Apply" at bounding box center [803, 161] width 35 height 20
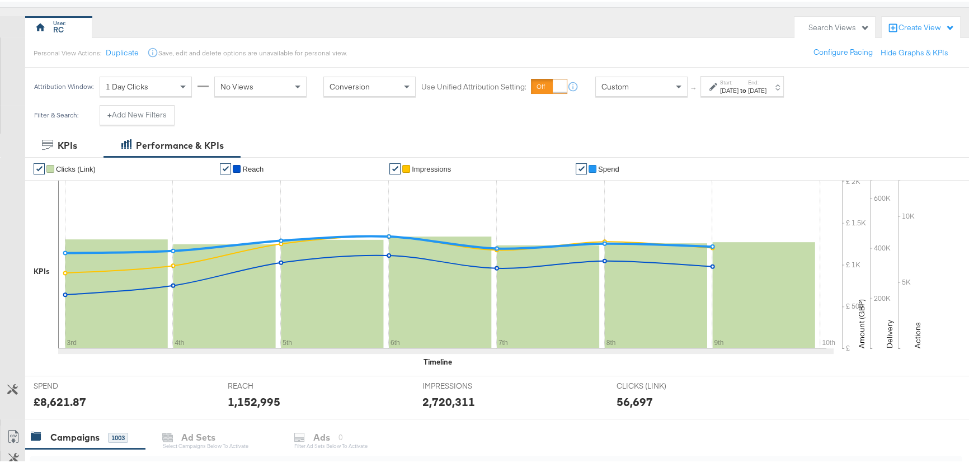
scroll to position [0, 0]
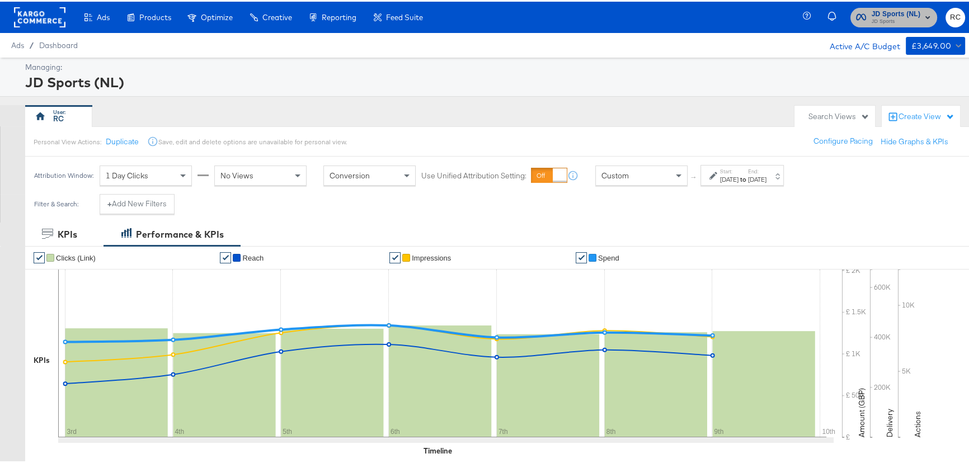
click at [875, 16] on span "JD Sports" at bounding box center [896, 20] width 49 height 9
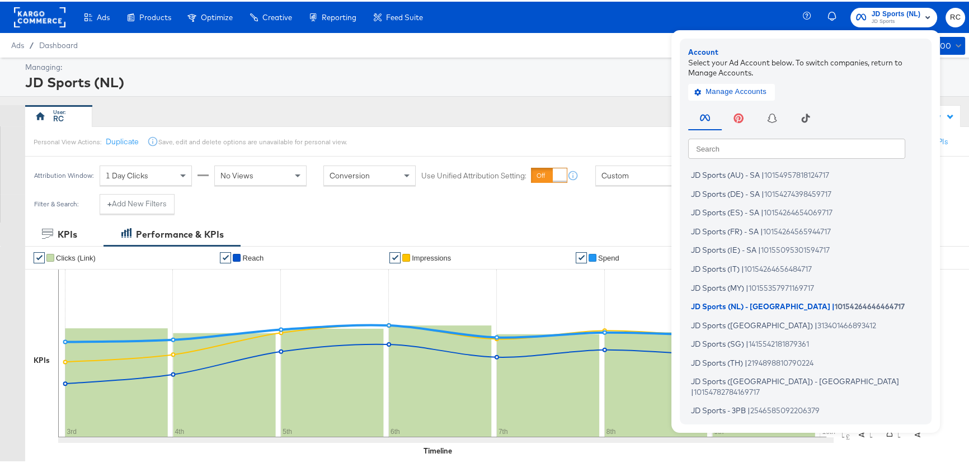
click at [763, 147] on input "text" at bounding box center [796, 147] width 217 height 20
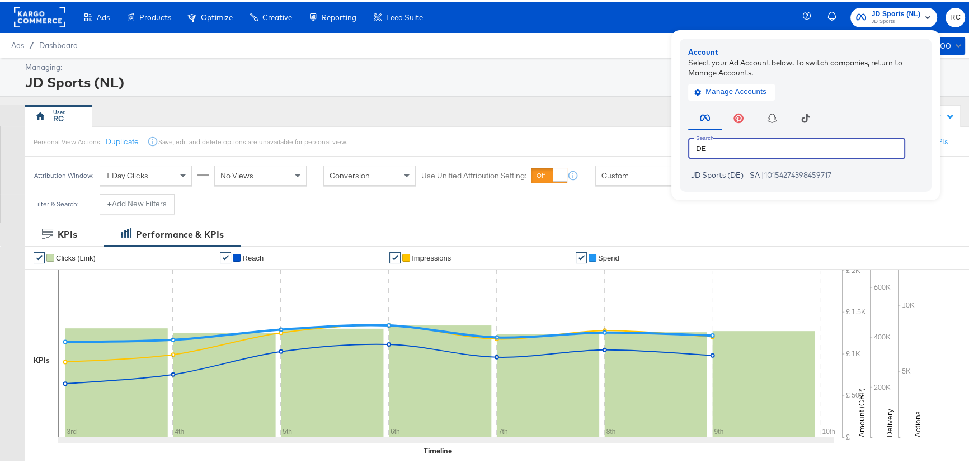
type input "DE"
click at [729, 184] on div "Account Select your Ad Account below. To switch companies, return to Manage Acc…" at bounding box center [806, 113] width 252 height 153
click at [731, 177] on span "JD Sports (DE) - SA" at bounding box center [725, 173] width 69 height 9
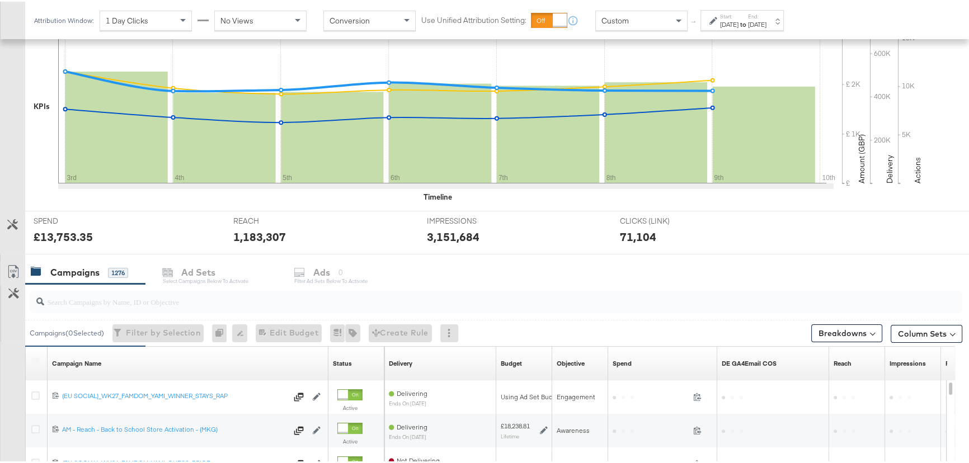
scroll to position [407, 0]
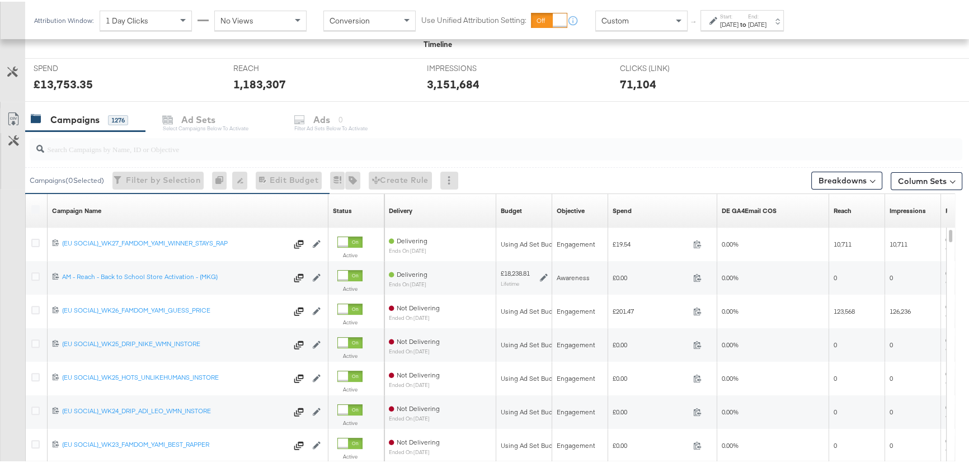
click at [132, 137] on input "search" at bounding box center [461, 143] width 834 height 22
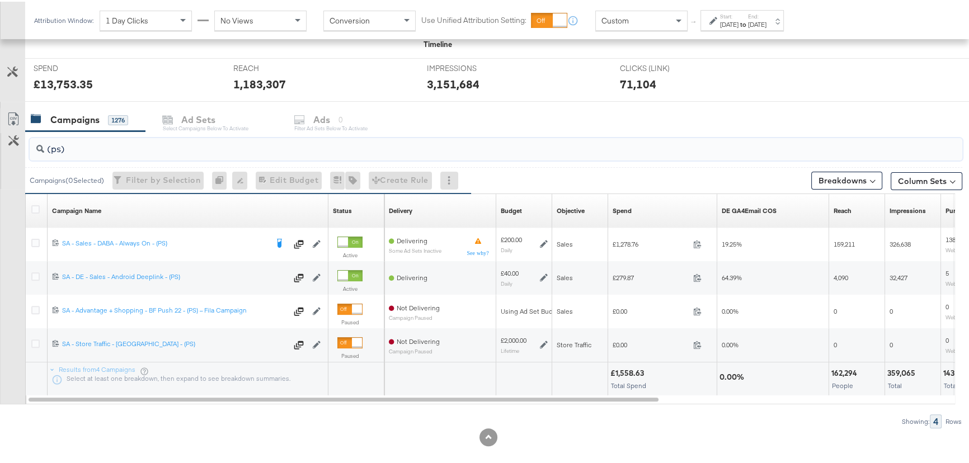
type input "(ps)"
click at [236, 433] on div at bounding box center [488, 436] width 976 height 18
click at [586, 425] on div "Showing: 4 Rows" at bounding box center [481, 420] width 962 height 14
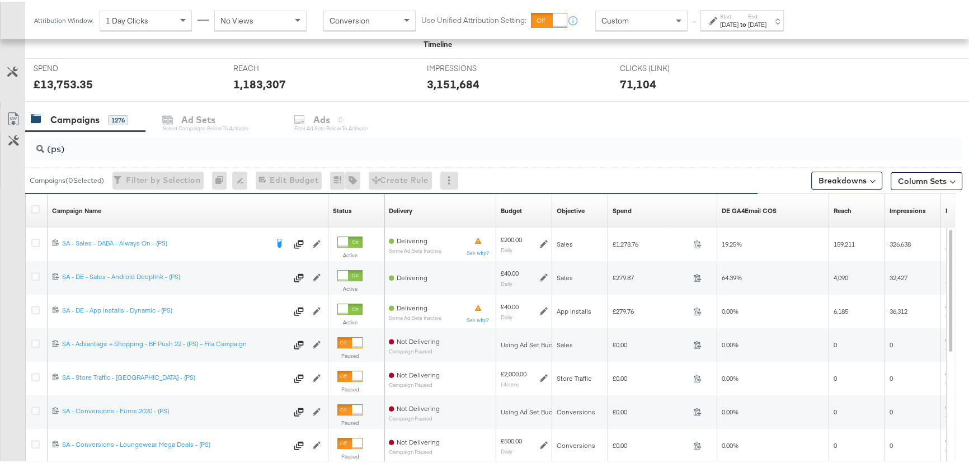
click at [753, 30] on div "Attribution Window: 1 Day Clicks No Views Conversion Use Unified Attribution Se…" at bounding box center [411, 18] width 773 height 37
click at [763, 14] on div "Start: [DATE] to End: [DATE]" at bounding box center [743, 19] width 46 height 16
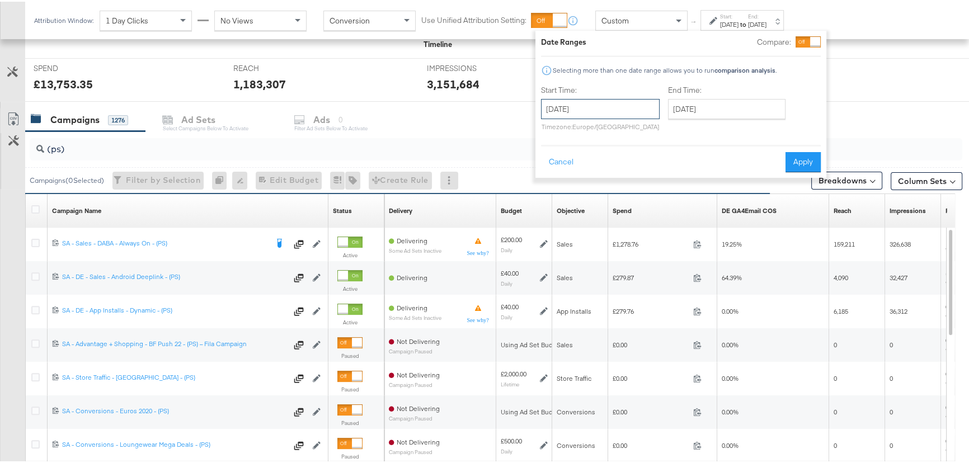
click at [613, 98] on input "[DATE]" at bounding box center [600, 107] width 119 height 20
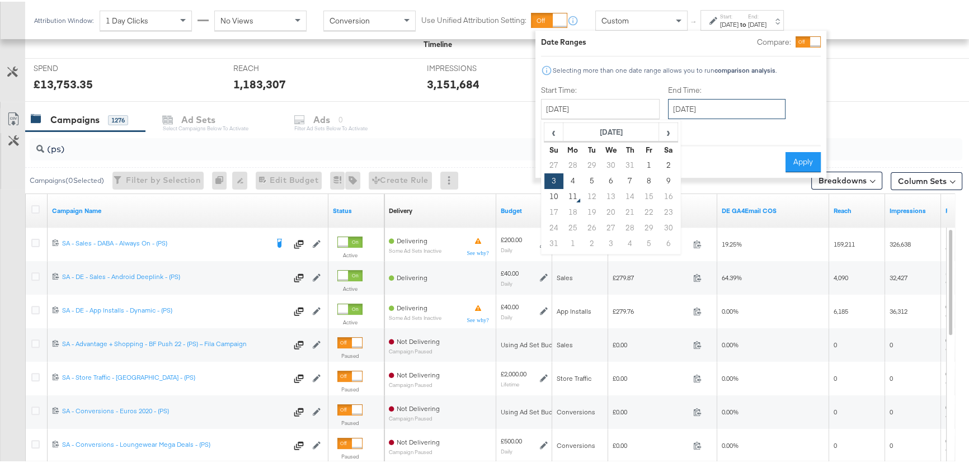
click at [727, 110] on input "[DATE]" at bounding box center [727, 107] width 118 height 20
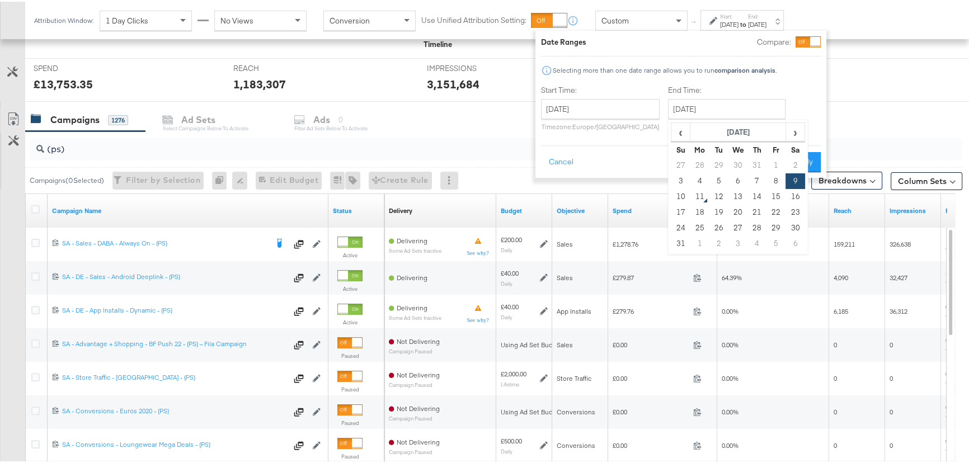
click at [798, 85] on div "Start Time: [DATE] ‹ [DATE] › Su Mo Tu We Th Fr Sa 27 28 29 30 31 1 2 3 4 5 6 7…" at bounding box center [681, 108] width 280 height 51
click at [809, 39] on div at bounding box center [808, 40] width 25 height 11
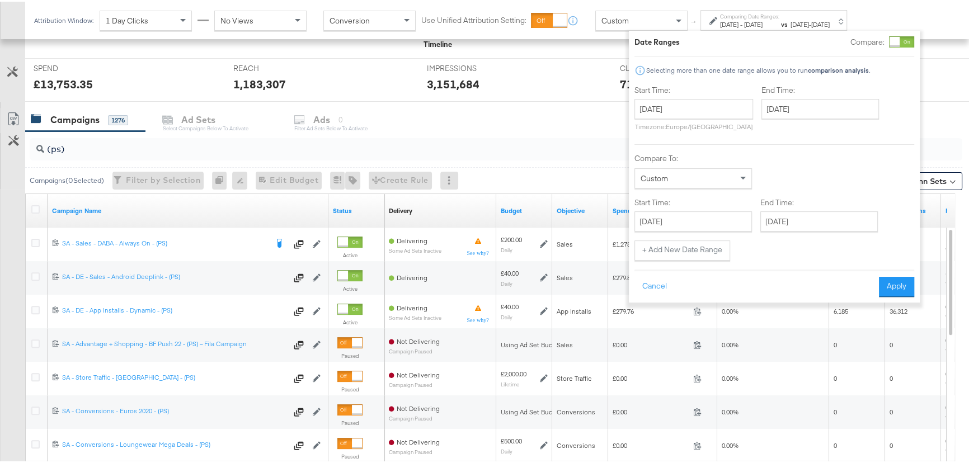
click at [659, 173] on span "Custom" at bounding box center [654, 177] width 27 height 10
type input "[DATE]"
click at [909, 284] on button "Apply" at bounding box center [898, 285] width 35 height 20
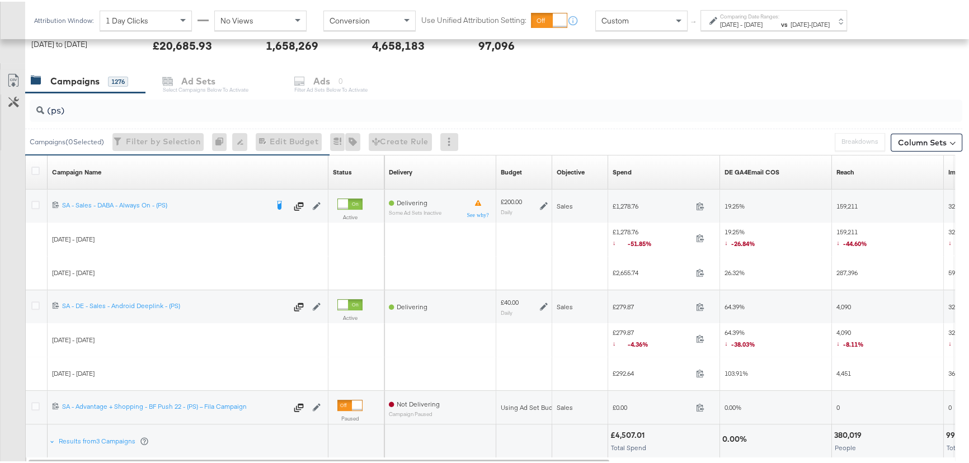
scroll to position [552, 0]
